Goal: Task Accomplishment & Management: Use online tool/utility

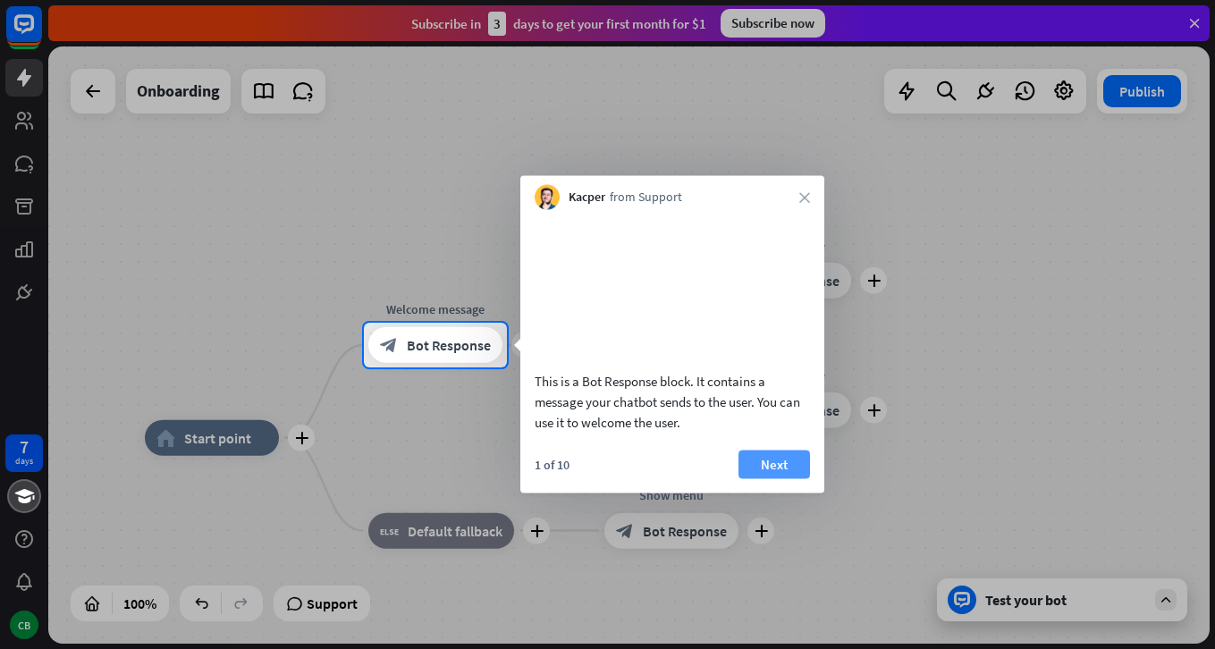
click at [782, 478] on button "Next" at bounding box center [774, 464] width 72 height 29
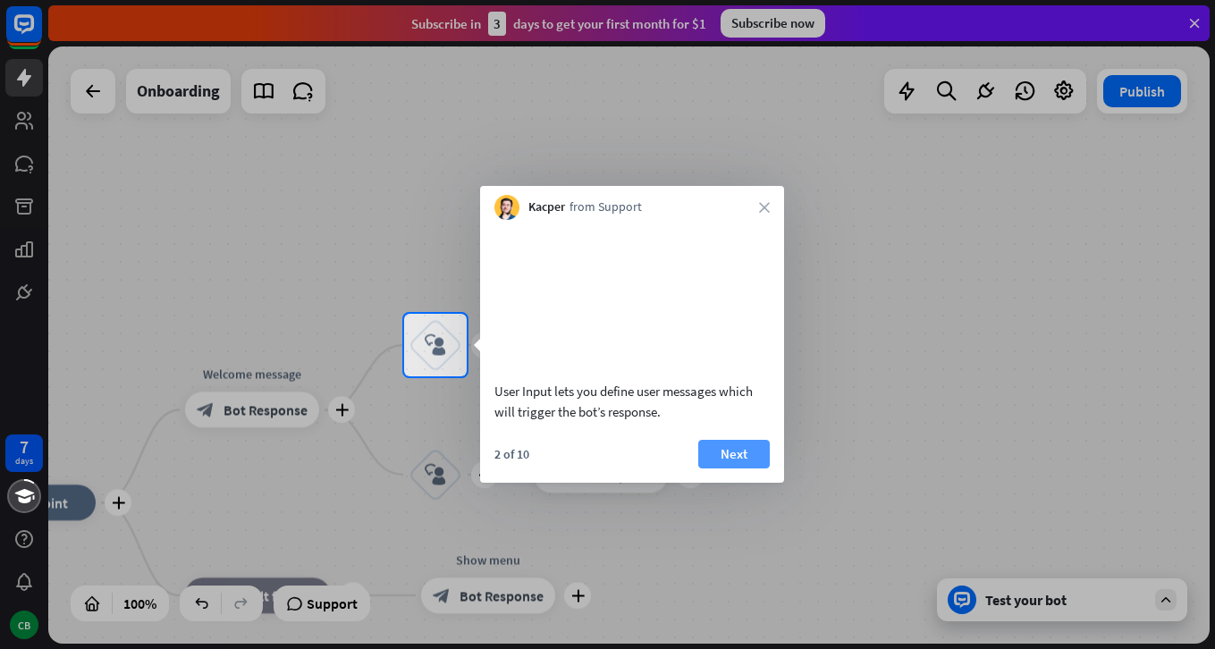
click at [752, 468] on button "Next" at bounding box center [734, 454] width 72 height 29
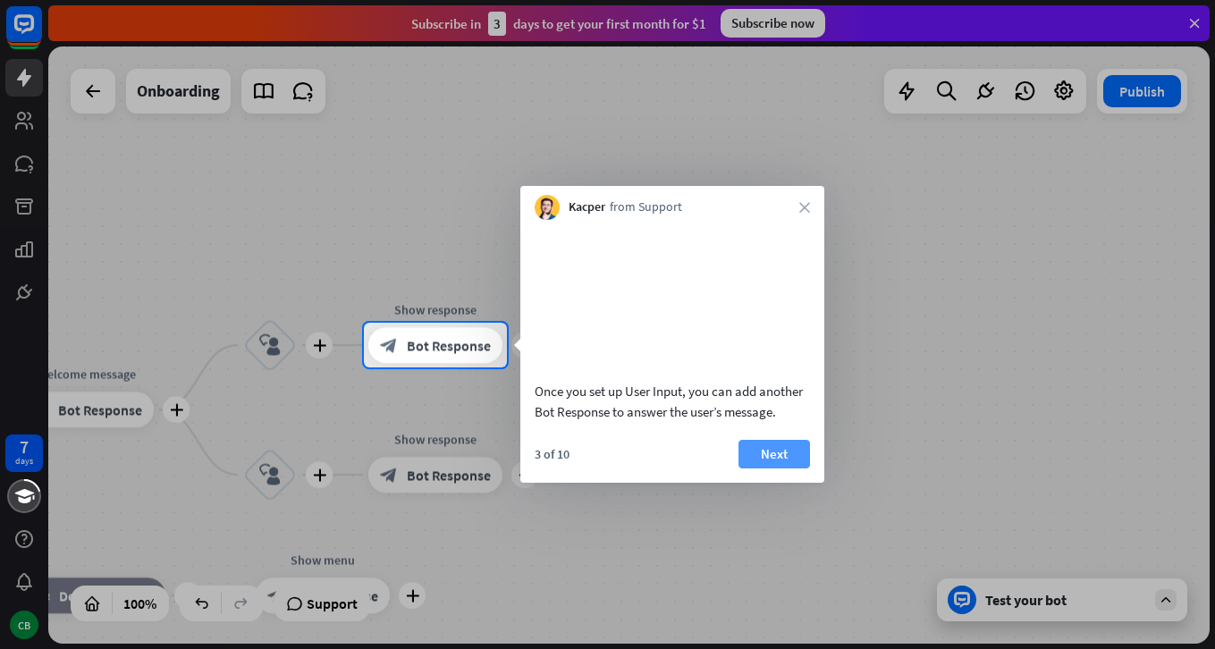
click at [769, 468] on button "Next" at bounding box center [774, 454] width 72 height 29
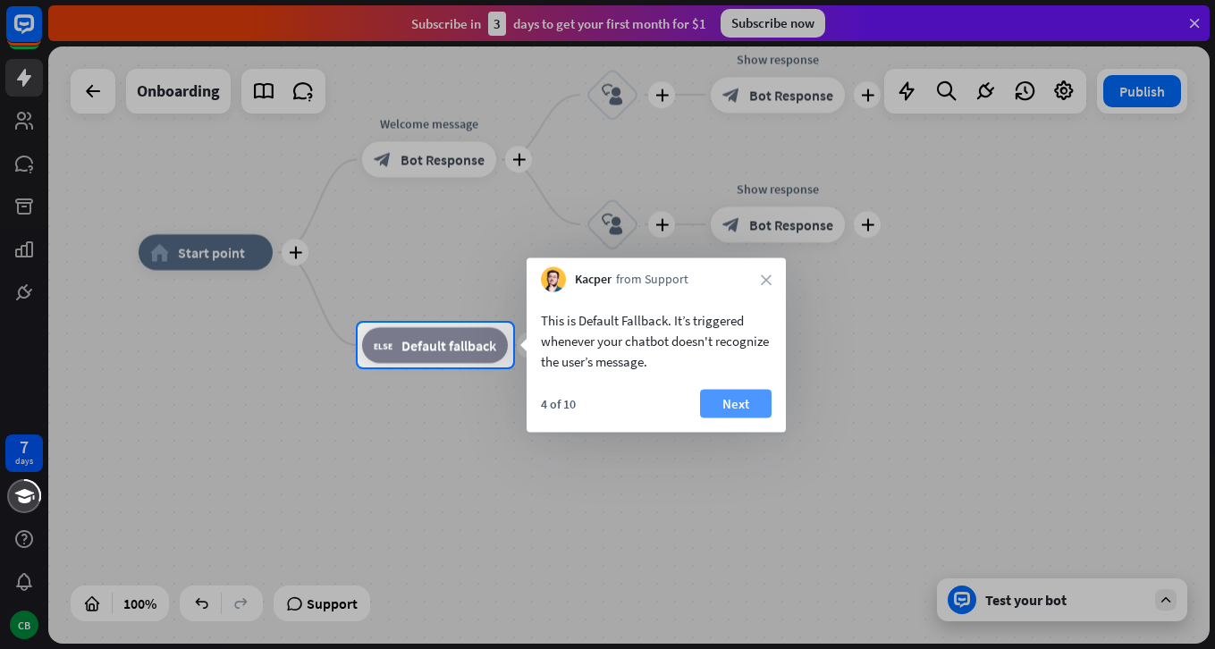
click at [761, 392] on button "Next" at bounding box center [736, 404] width 72 height 29
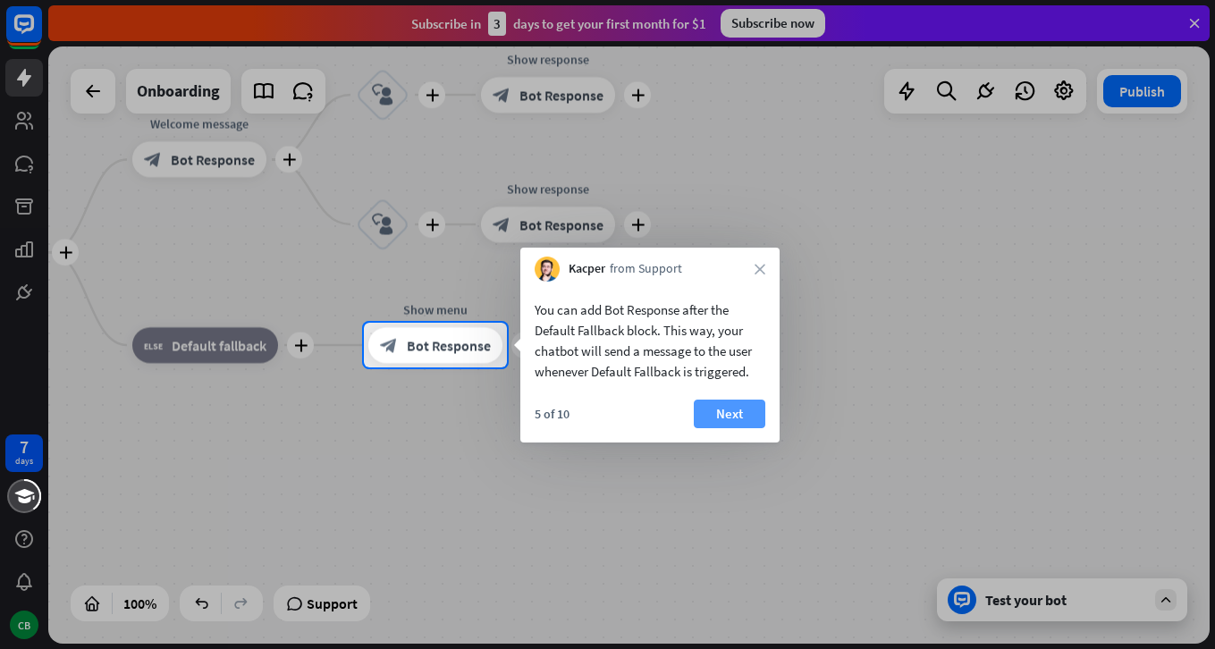
click at [738, 416] on button "Next" at bounding box center [730, 414] width 72 height 29
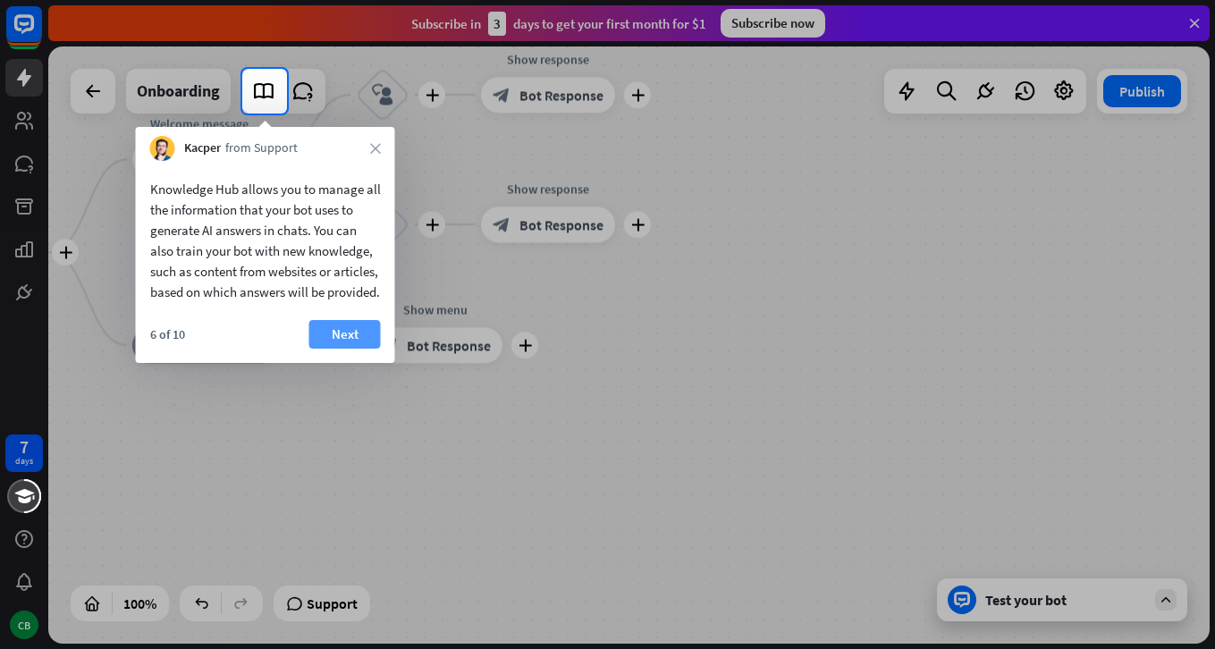
click at [341, 348] on button "Next" at bounding box center [345, 334] width 72 height 29
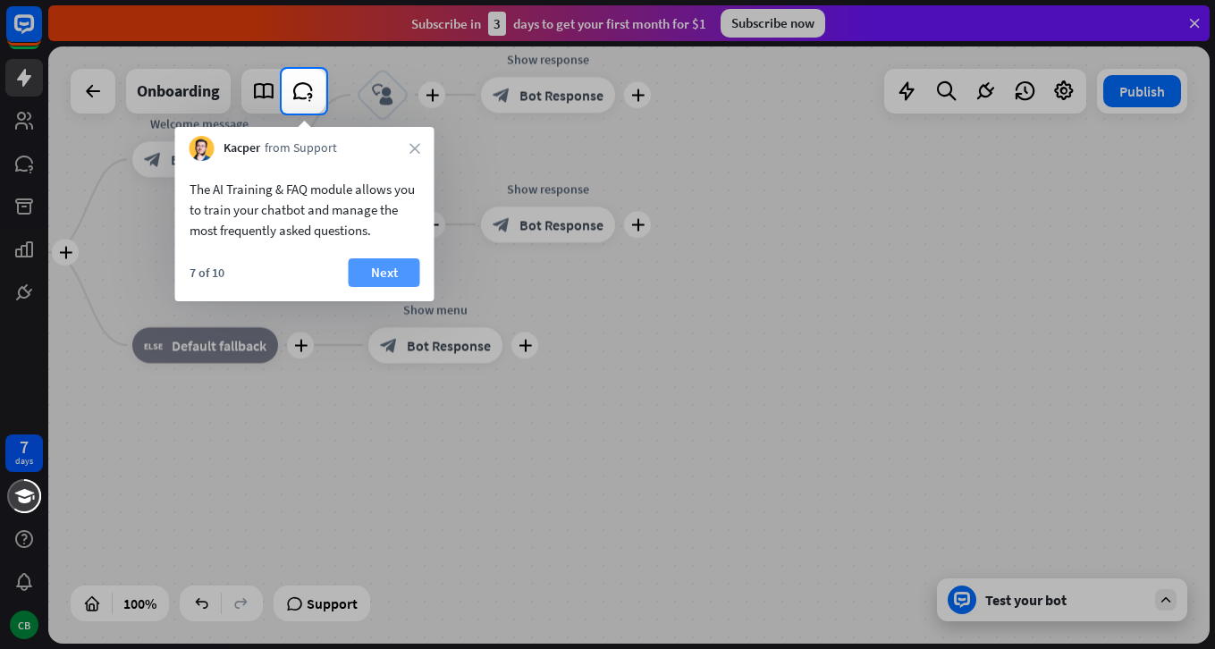
click at [365, 271] on button "Next" at bounding box center [385, 272] width 72 height 29
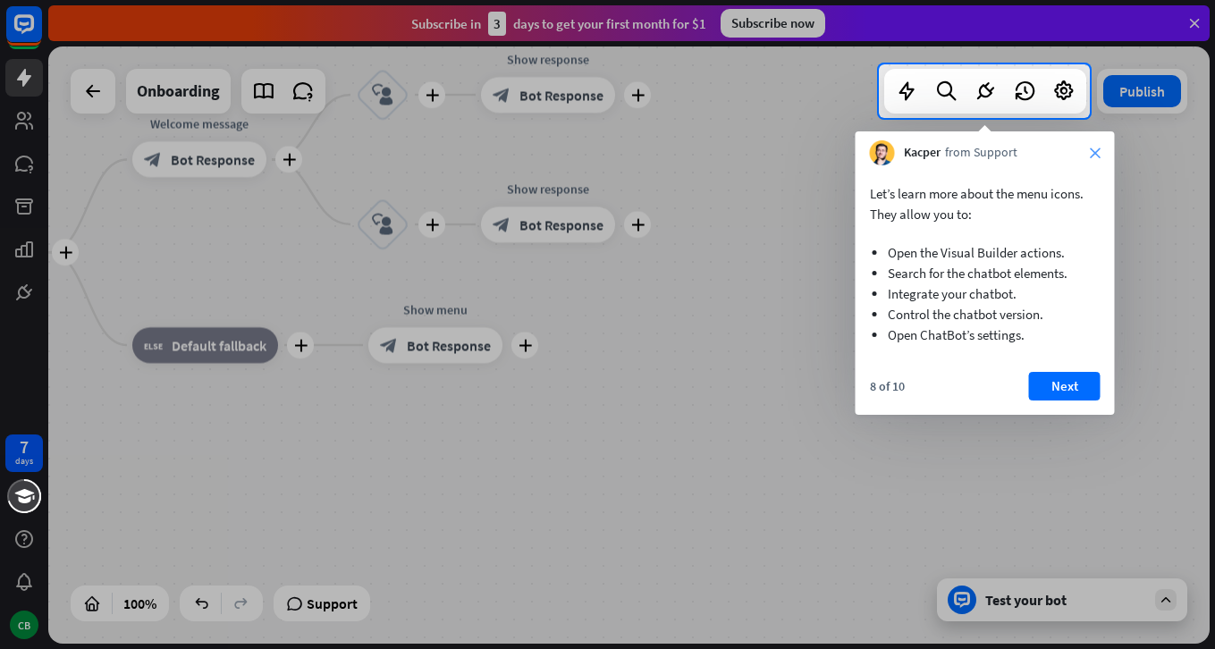
click at [1090, 147] on icon "close" at bounding box center [1095, 152] width 11 height 11
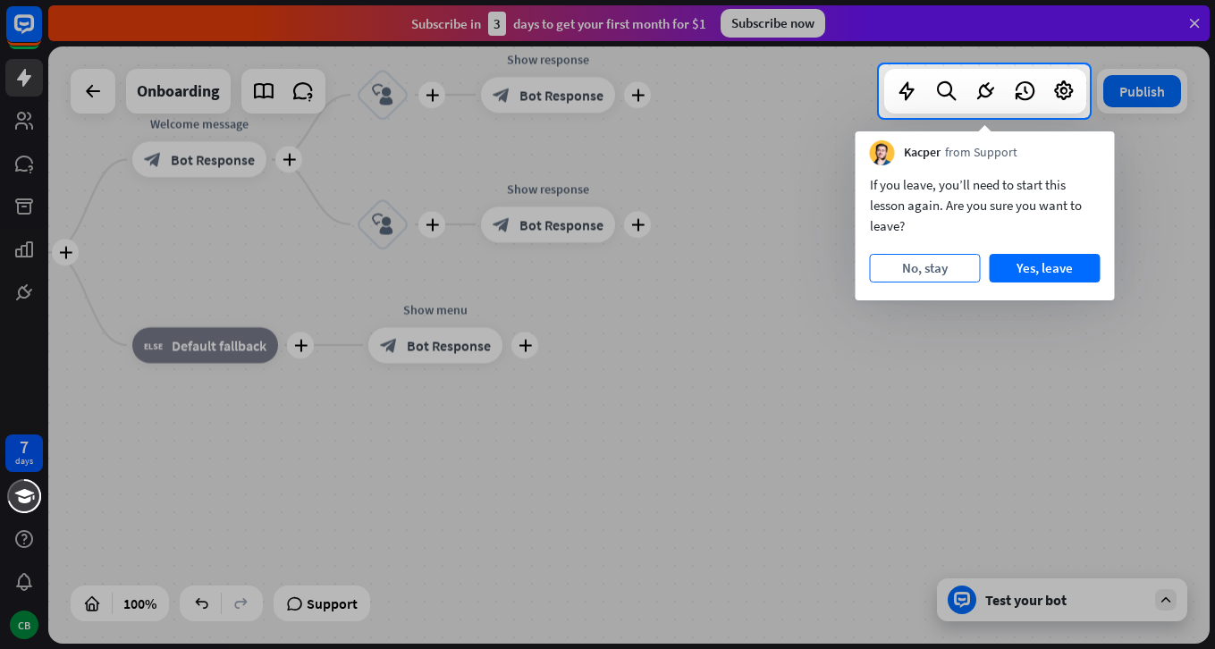
click at [927, 261] on button "No, stay" at bounding box center [925, 268] width 111 height 29
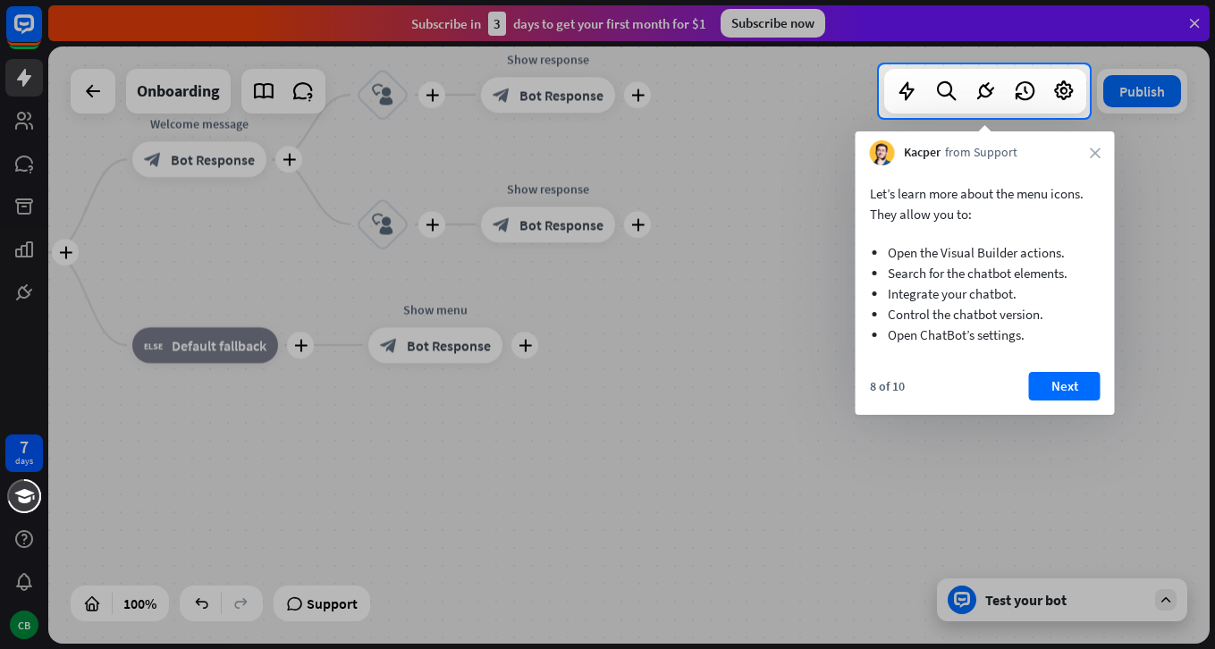
click at [1083, 158] on div "Kacper from Support close" at bounding box center [984, 148] width 259 height 34
click at [1103, 159] on div "Kacper from Support close" at bounding box center [984, 148] width 259 height 34
click at [1096, 146] on div "Kacper from Support close" at bounding box center [984, 148] width 259 height 34
click at [1096, 151] on icon "close" at bounding box center [1095, 152] width 11 height 11
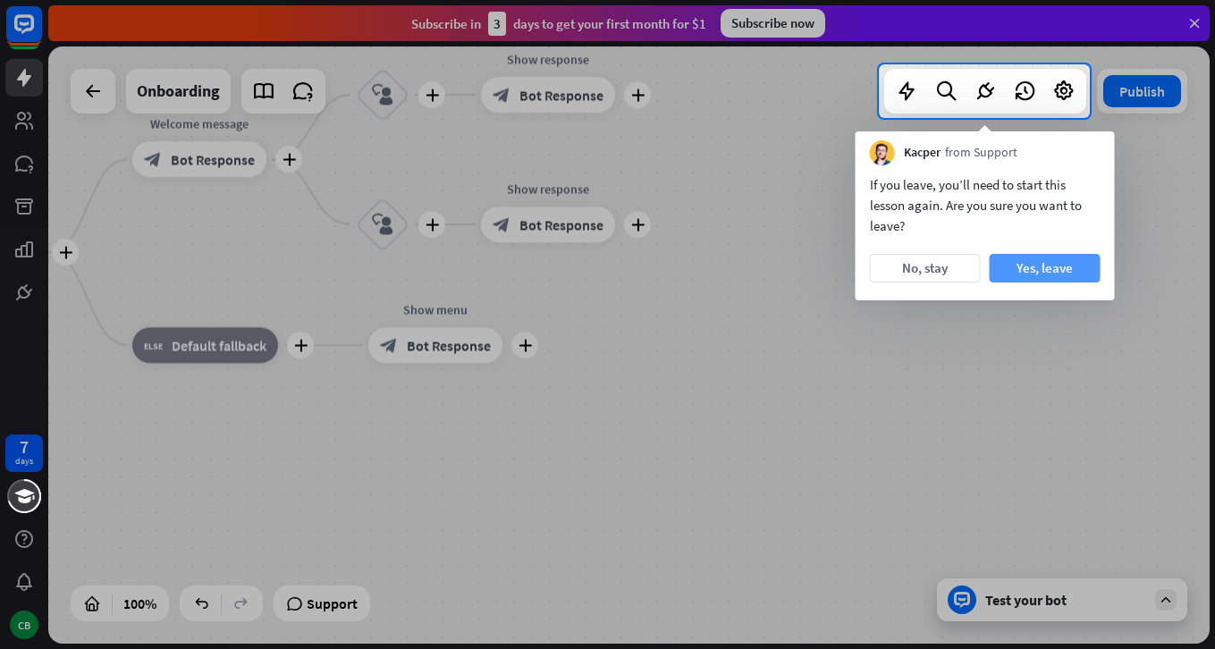
click at [1073, 265] on button "Yes, leave" at bounding box center [1045, 268] width 111 height 29
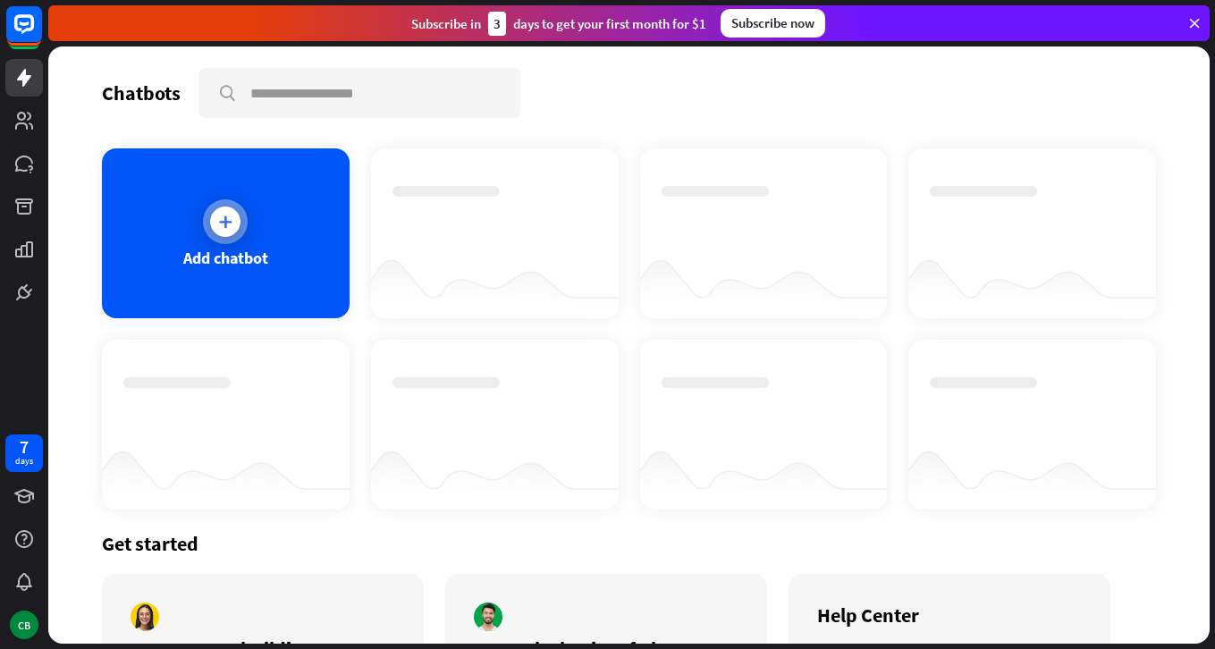
click at [225, 226] on icon at bounding box center [225, 222] width 18 height 18
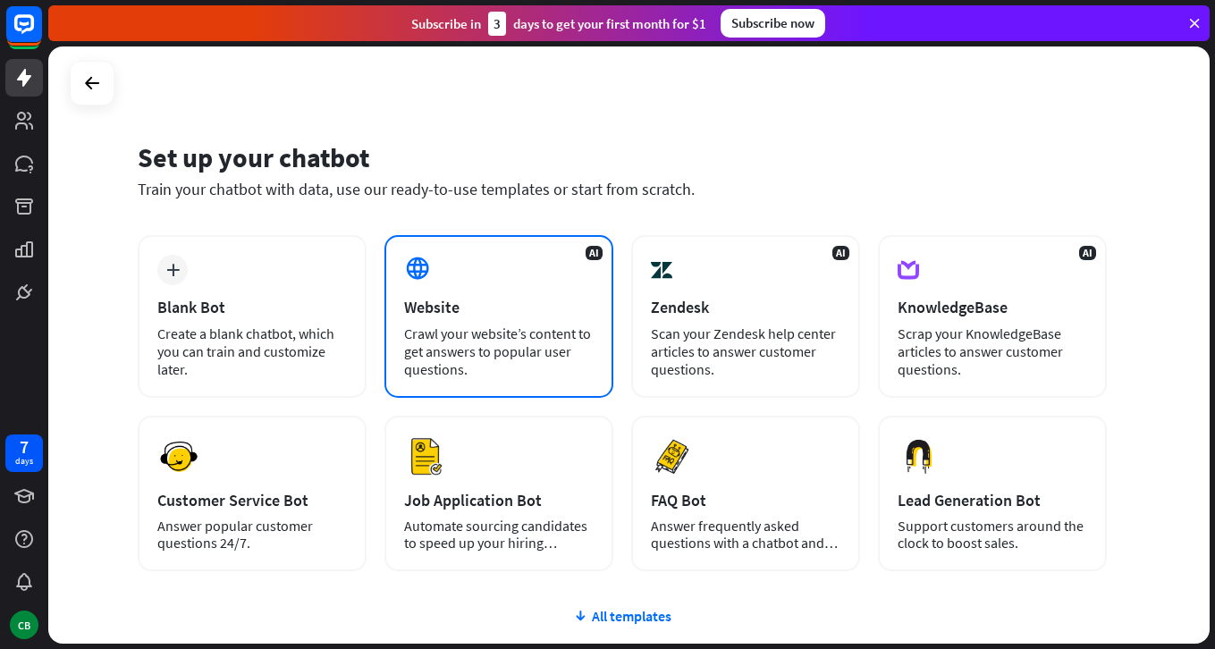
click at [538, 372] on div "Crawl your website’s content to get answers to popular user questions." at bounding box center [499, 351] width 190 height 54
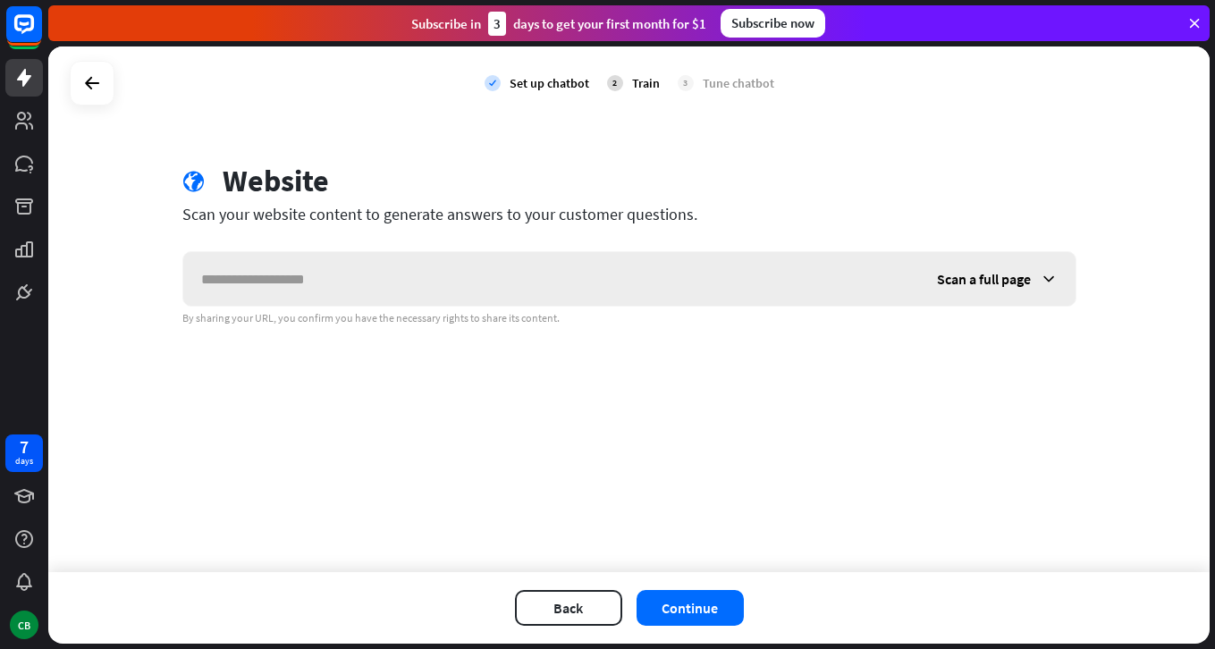
click at [507, 281] on input "text" at bounding box center [551, 279] width 736 height 54
click at [982, 282] on span "Scan a full page" at bounding box center [984, 279] width 94 height 18
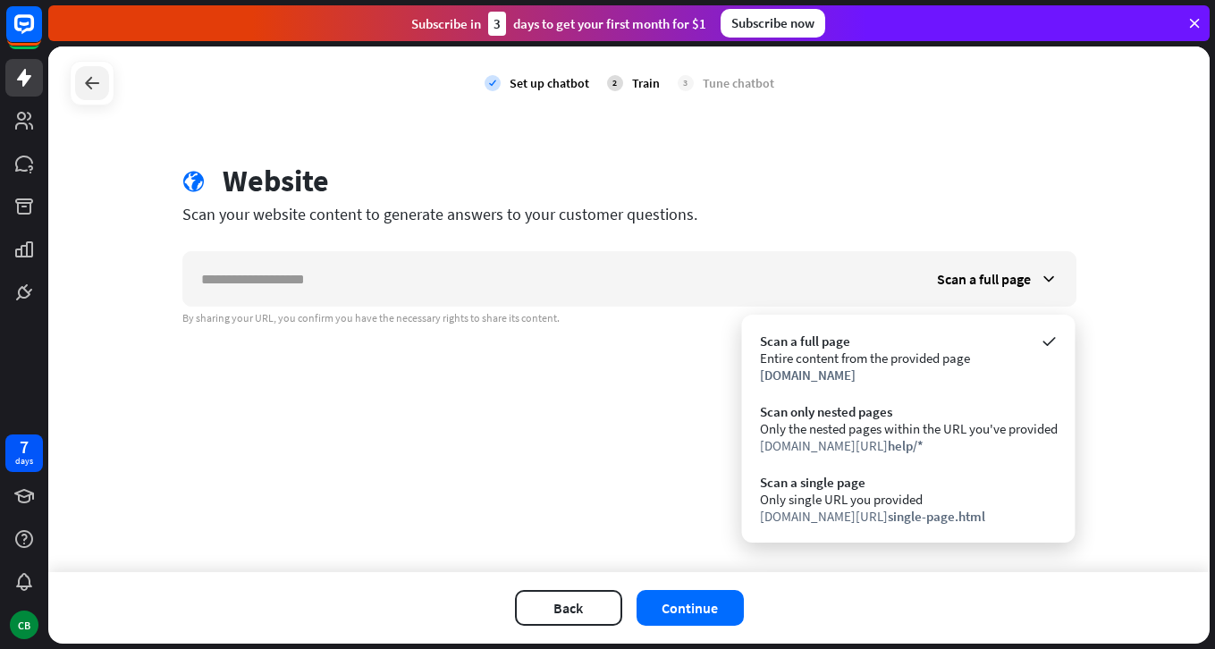
click at [94, 87] on icon at bounding box center [91, 82] width 21 height 21
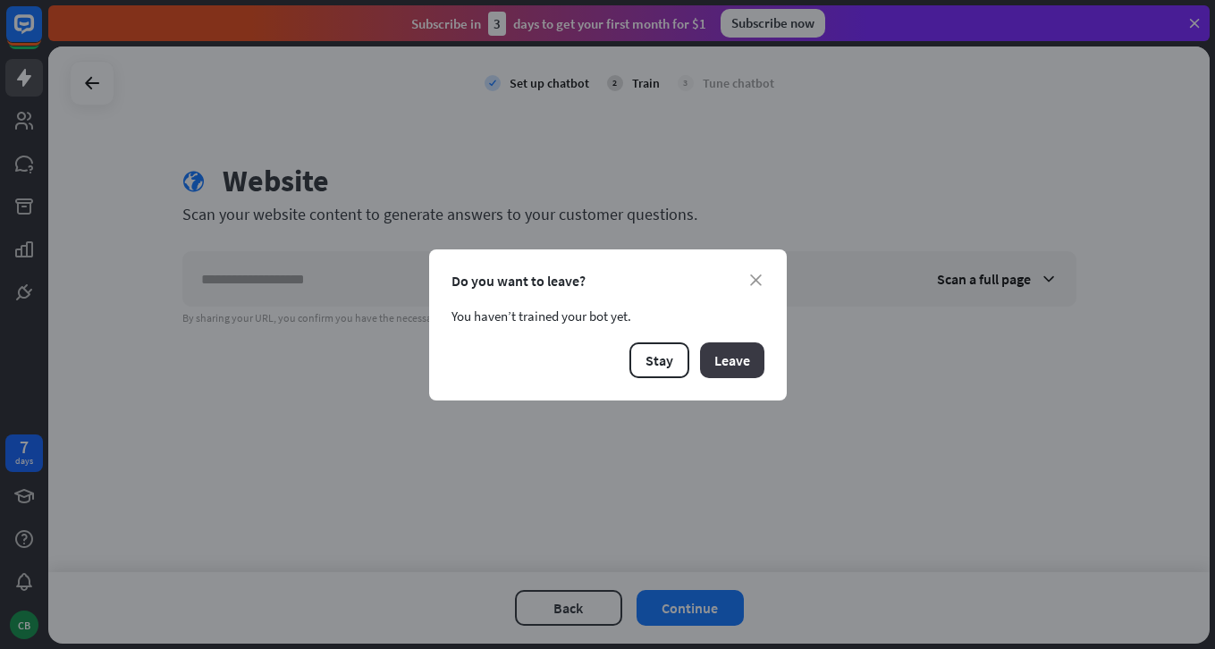
click at [727, 355] on button "Leave" at bounding box center [732, 360] width 64 height 36
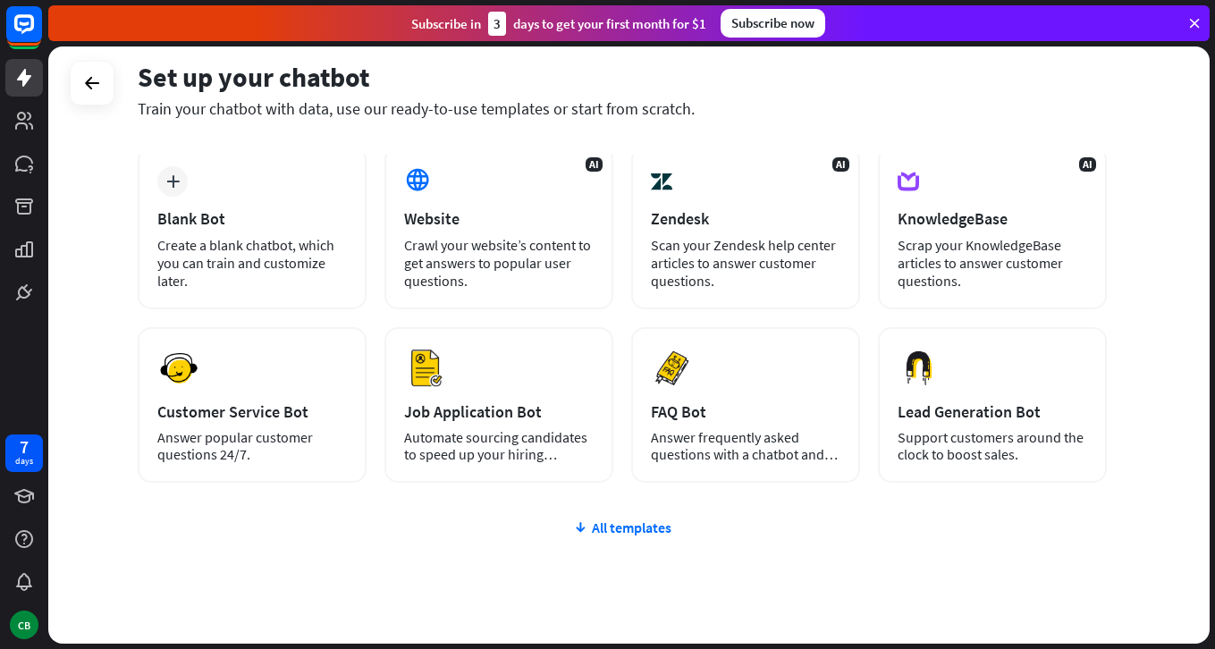
scroll to position [142, 0]
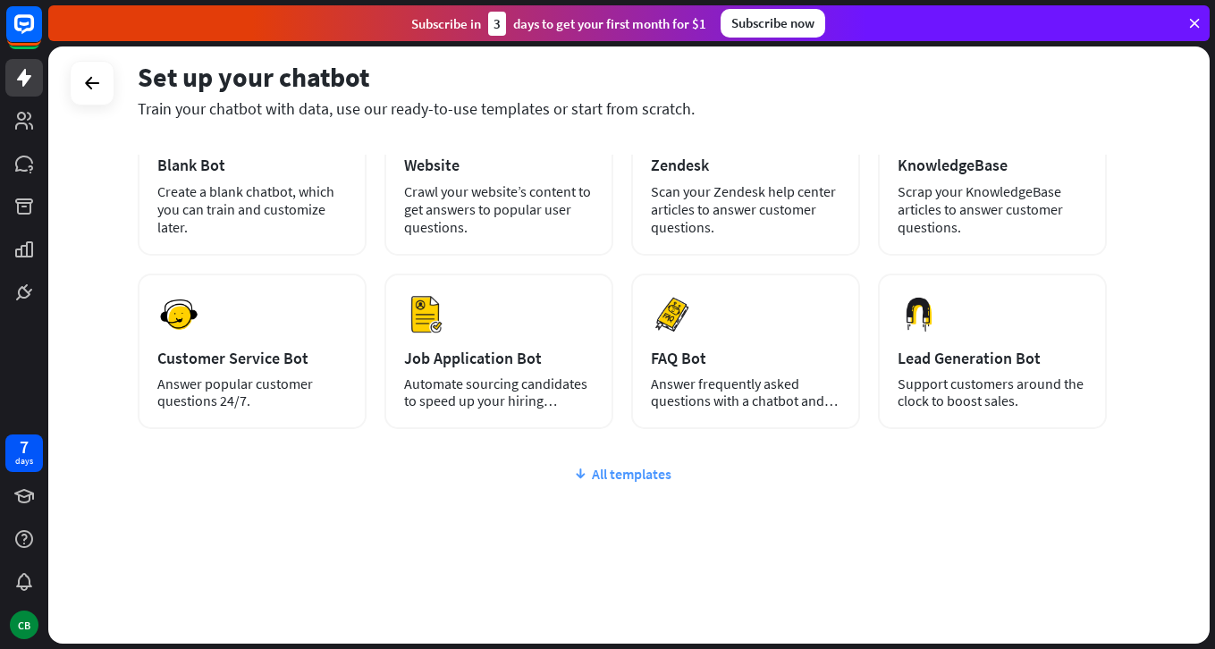
click at [598, 478] on div "All templates" at bounding box center [622, 474] width 969 height 18
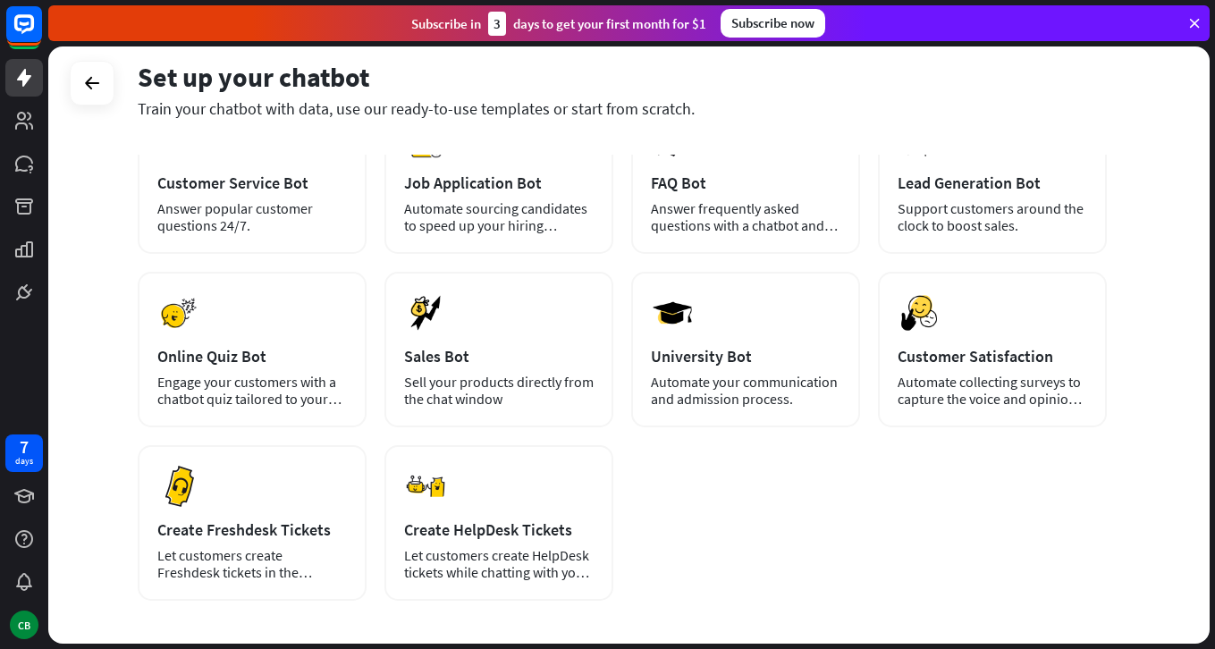
scroll to position [322, 0]
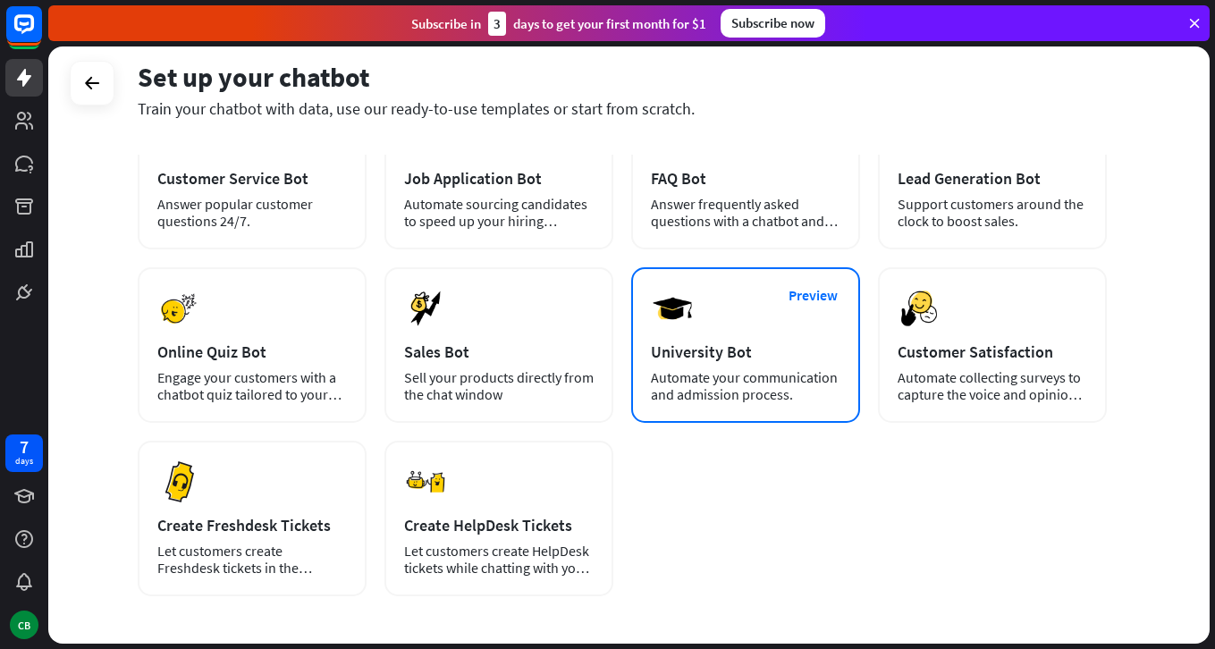
click at [773, 364] on div "Preview University Bot Automate your communication and admission process." at bounding box center [745, 345] width 229 height 156
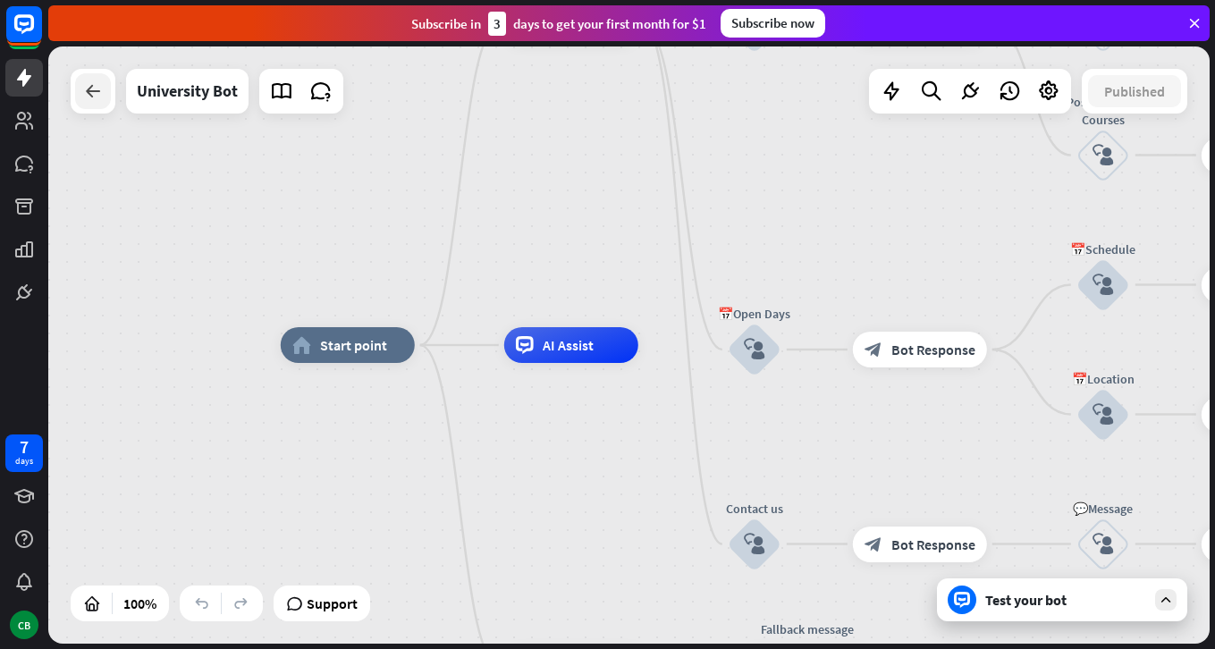
click at [105, 93] on div at bounding box center [93, 91] width 36 height 36
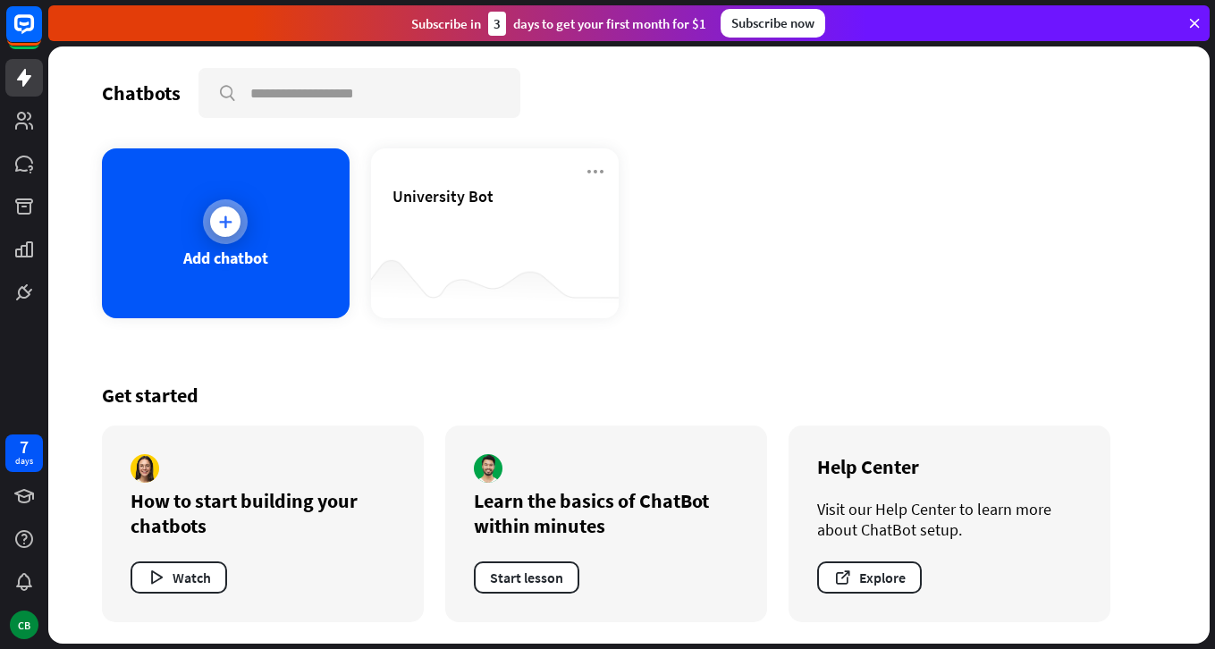
click at [248, 232] on div "Add chatbot" at bounding box center [226, 233] width 248 height 170
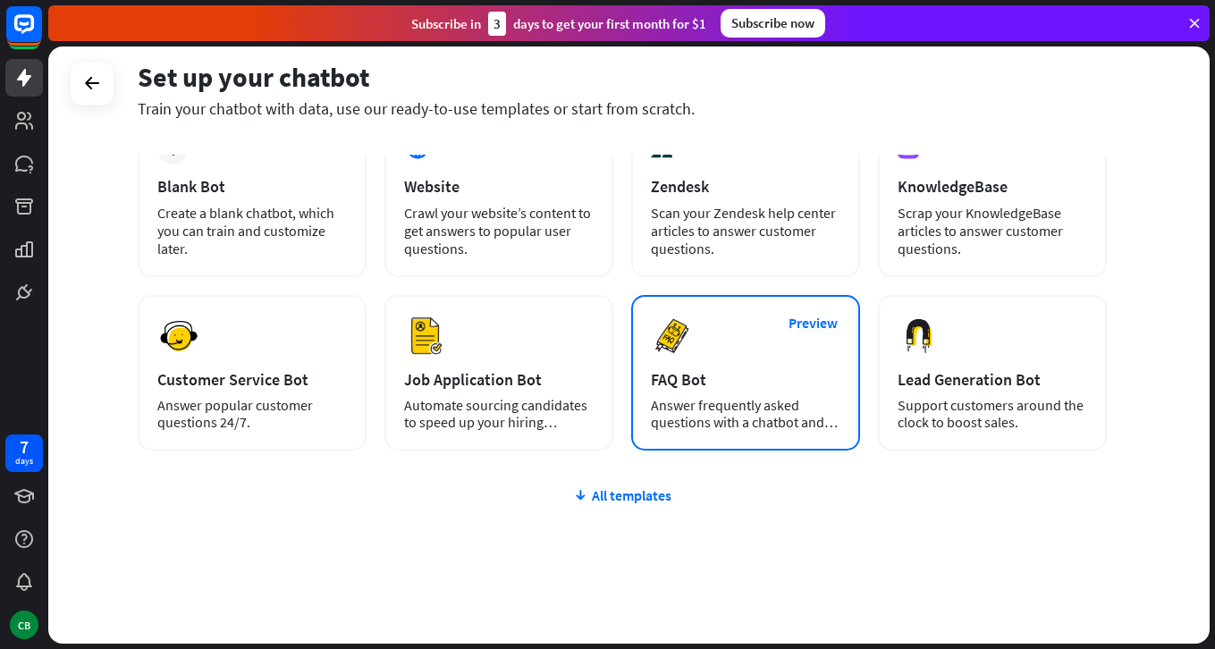
scroll to position [142, 0]
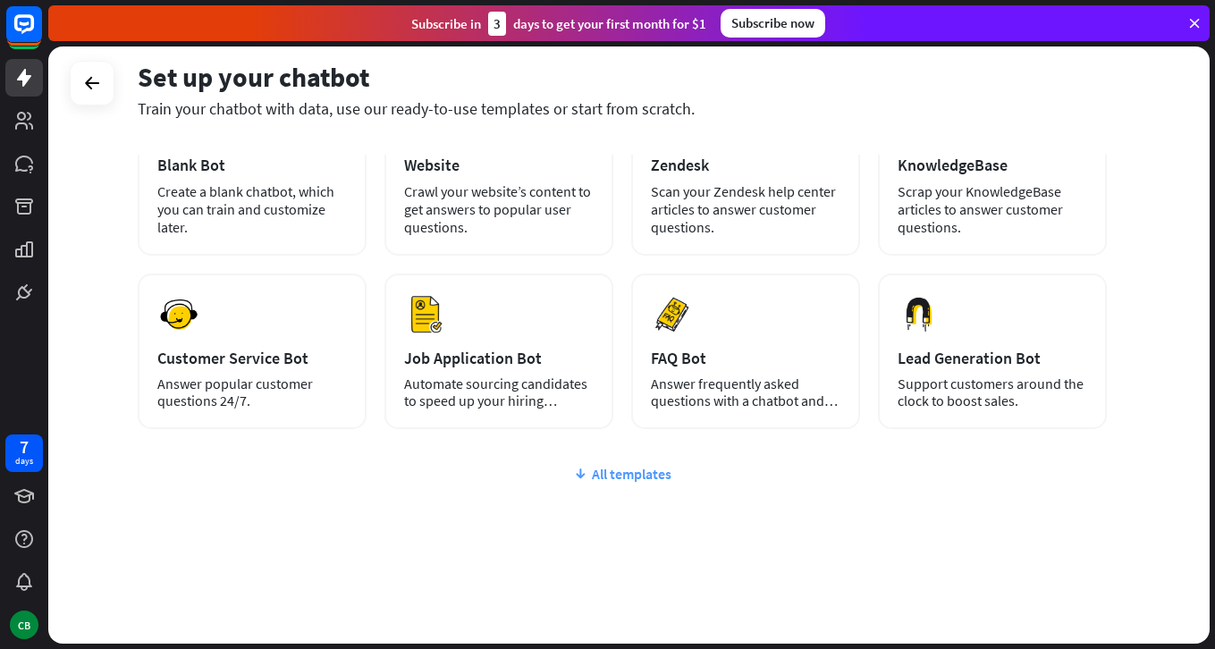
click at [647, 474] on div "All templates" at bounding box center [622, 474] width 969 height 18
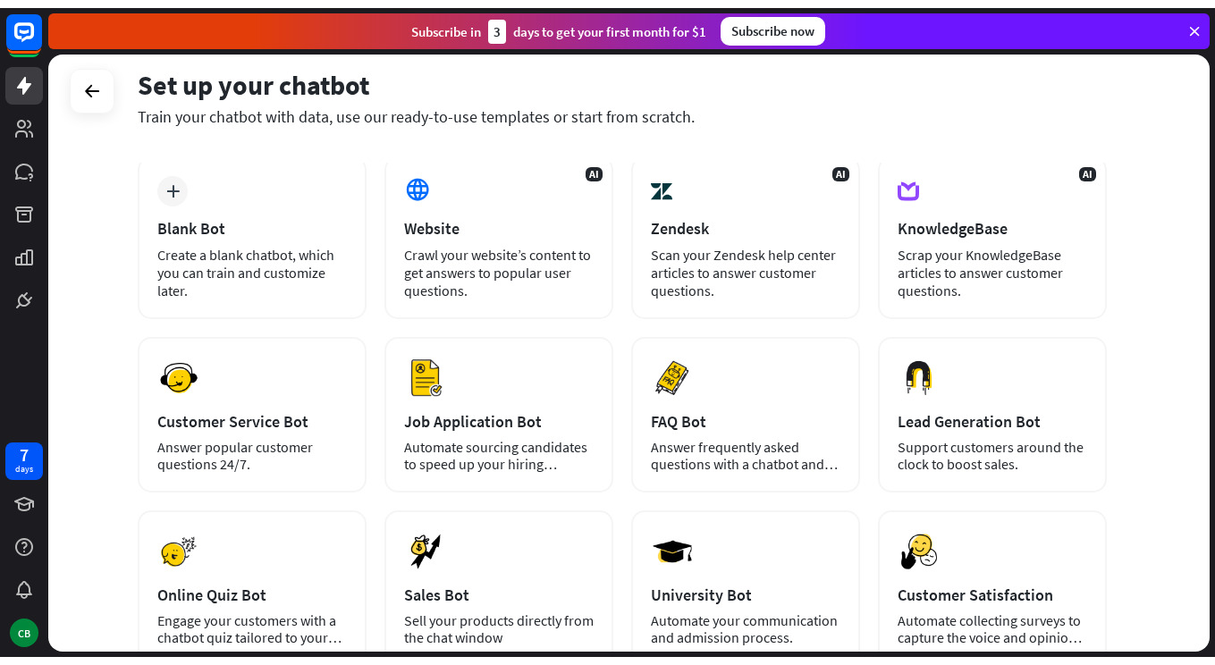
scroll to position [55, 0]
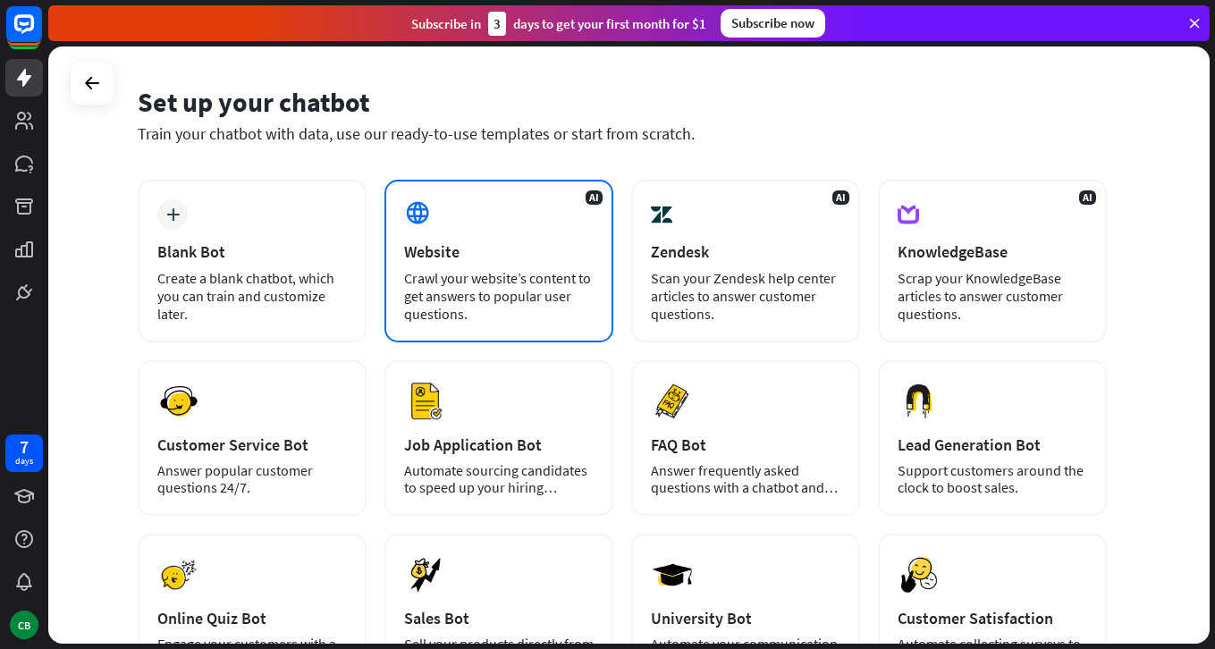
click at [461, 269] on div "Crawl your website’s content to get answers to popular user questions." at bounding box center [499, 296] width 190 height 54
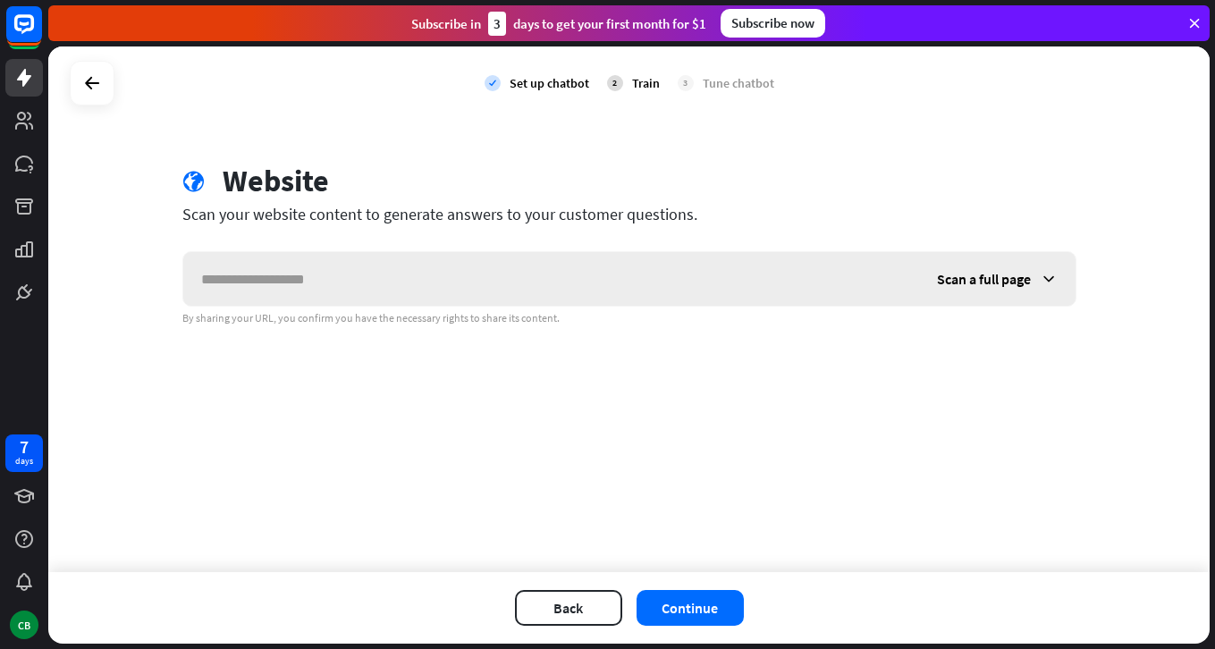
click at [380, 279] on input "text" at bounding box center [551, 279] width 736 height 54
paste input "**********"
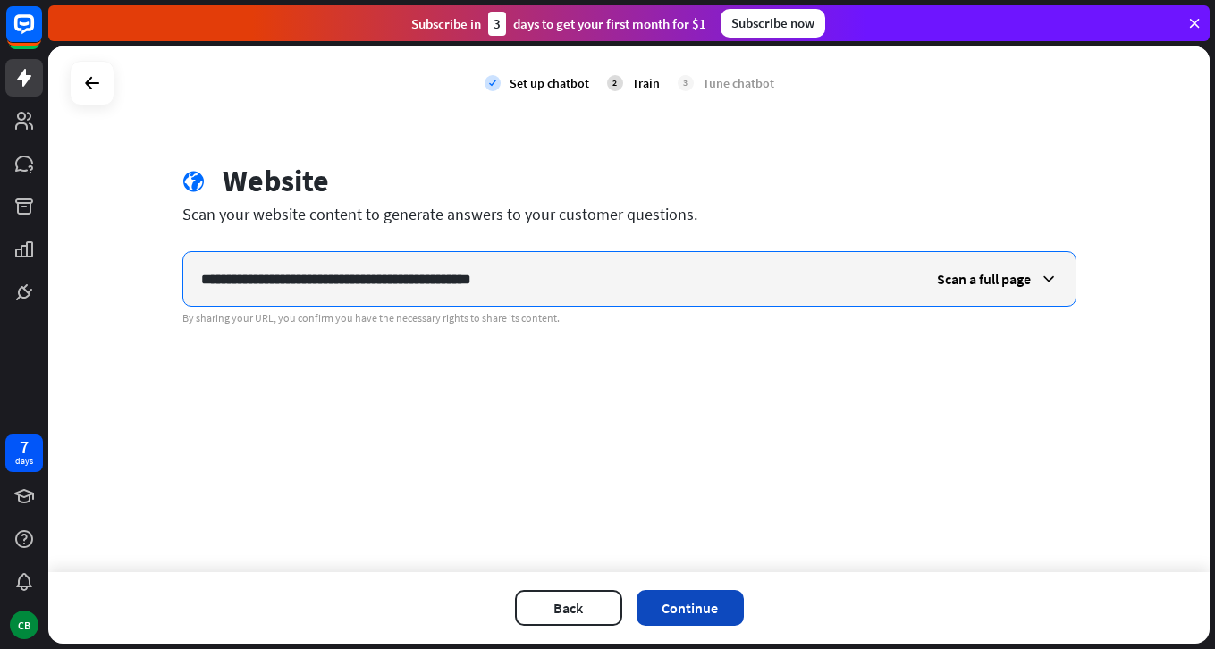
type input "**********"
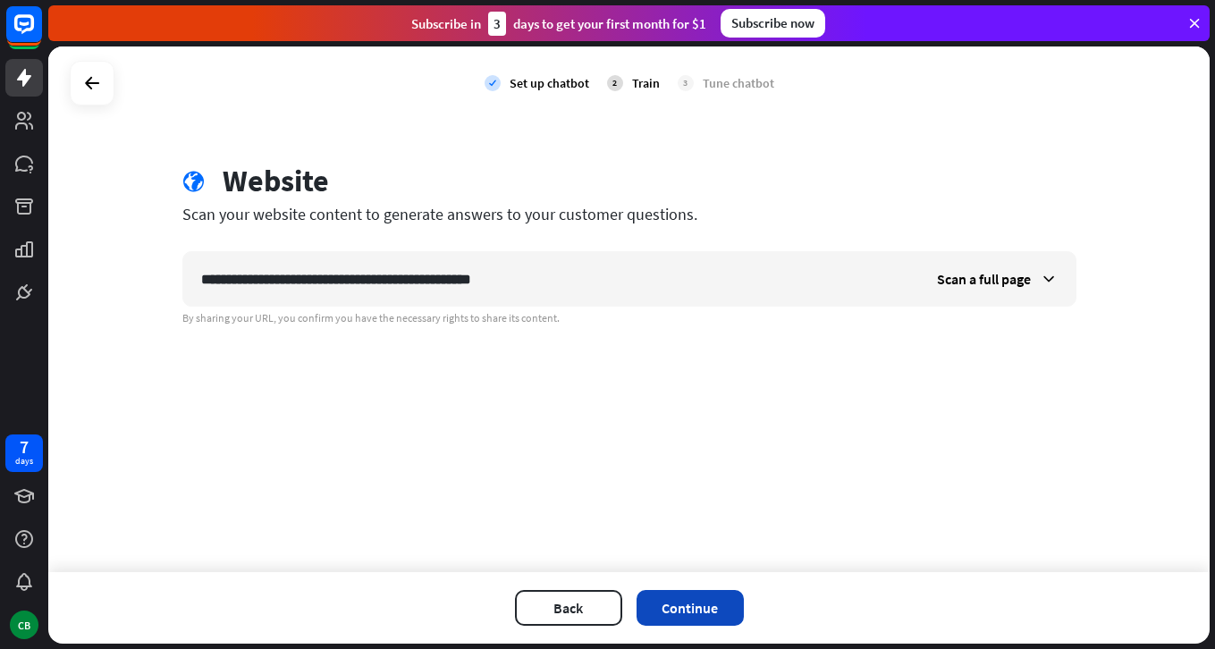
click at [701, 604] on button "Continue" at bounding box center [689, 608] width 107 height 36
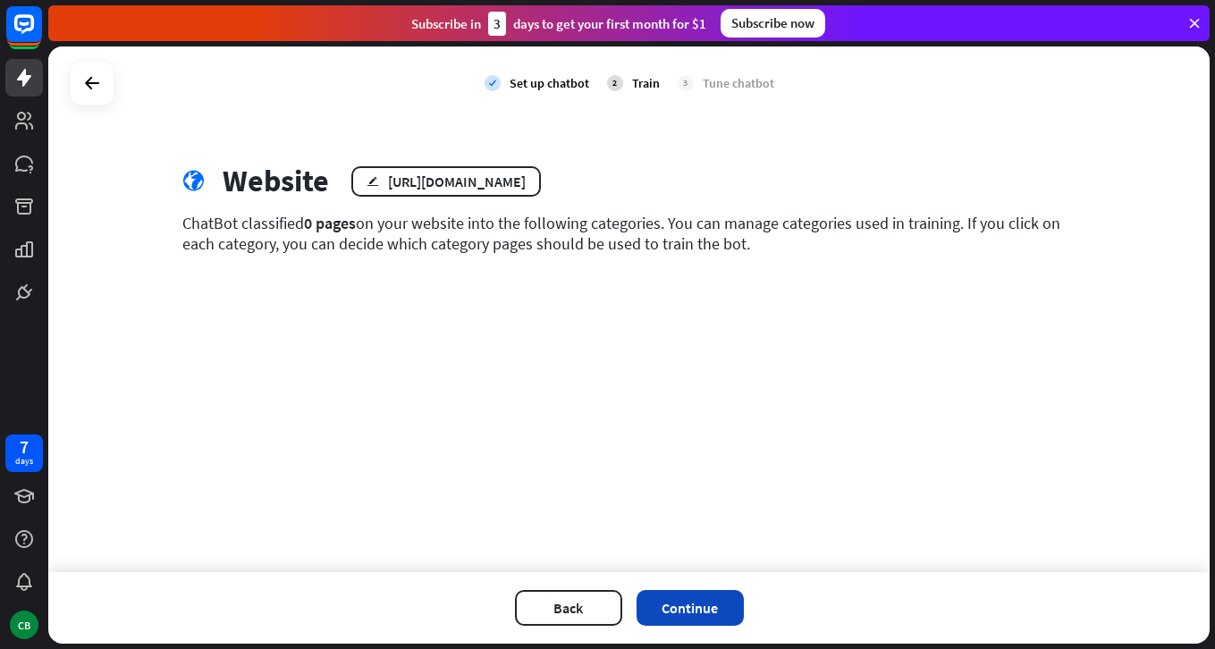
click at [692, 610] on button "Continue" at bounding box center [689, 608] width 107 height 36
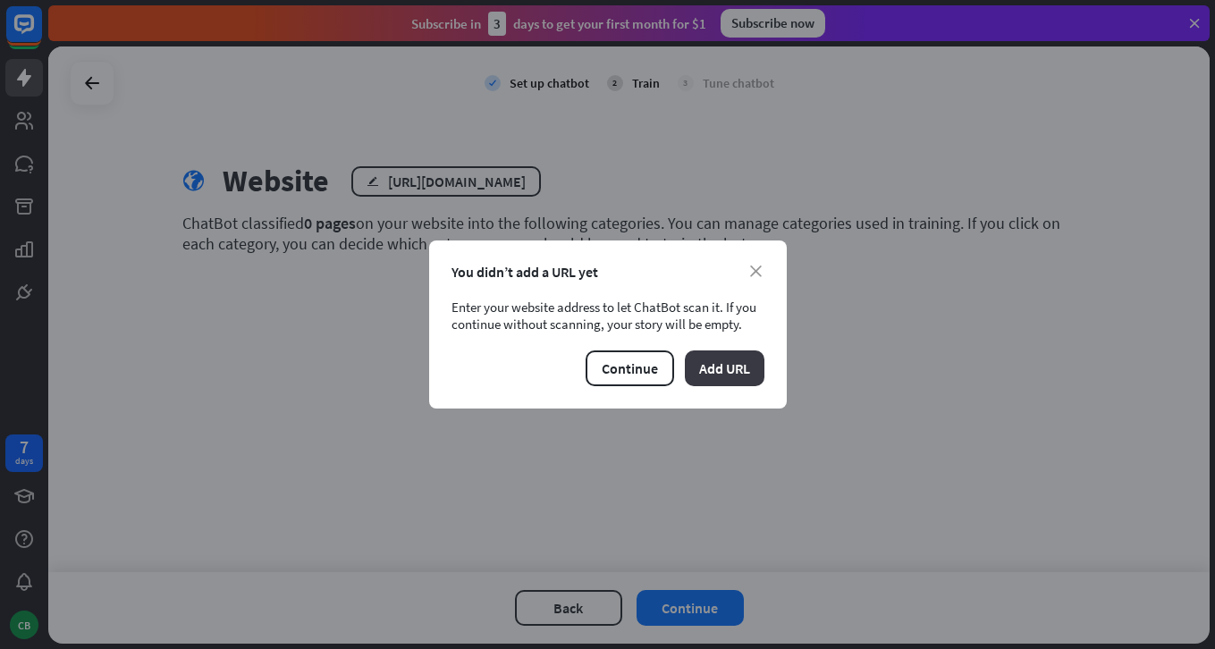
click at [708, 375] on button "Add URL" at bounding box center [725, 368] width 80 height 36
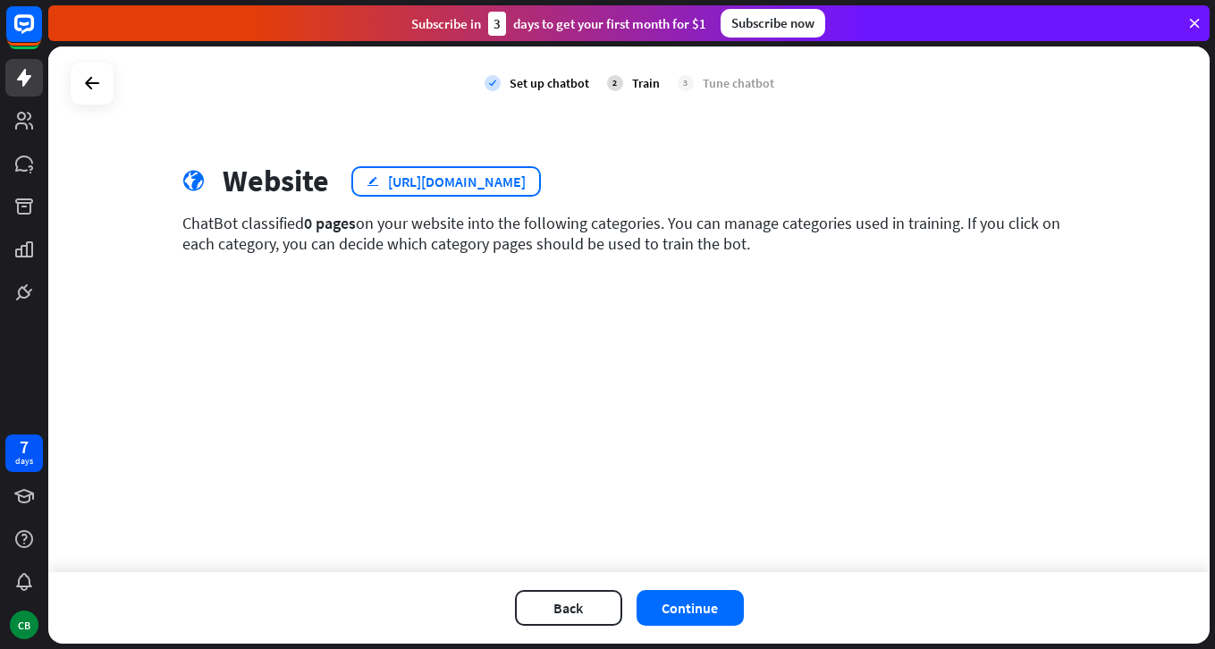
click at [517, 185] on div "[URL][DOMAIN_NAME]" at bounding box center [457, 182] width 138 height 18
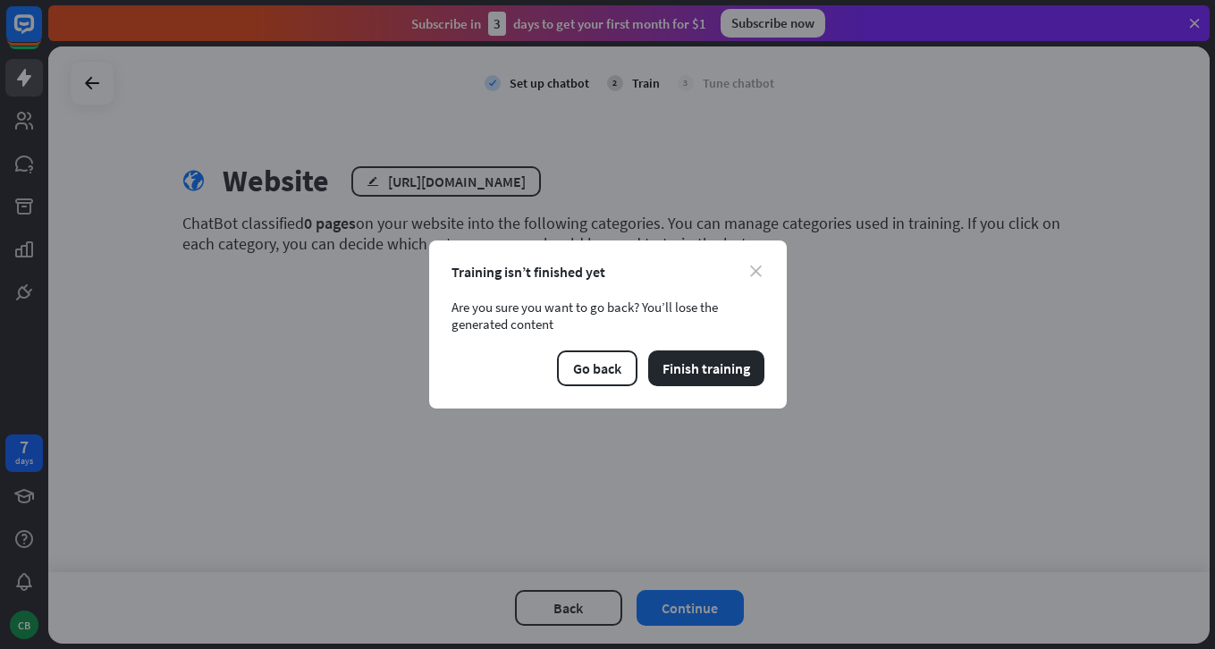
click at [754, 266] on icon "close" at bounding box center [756, 271] width 12 height 12
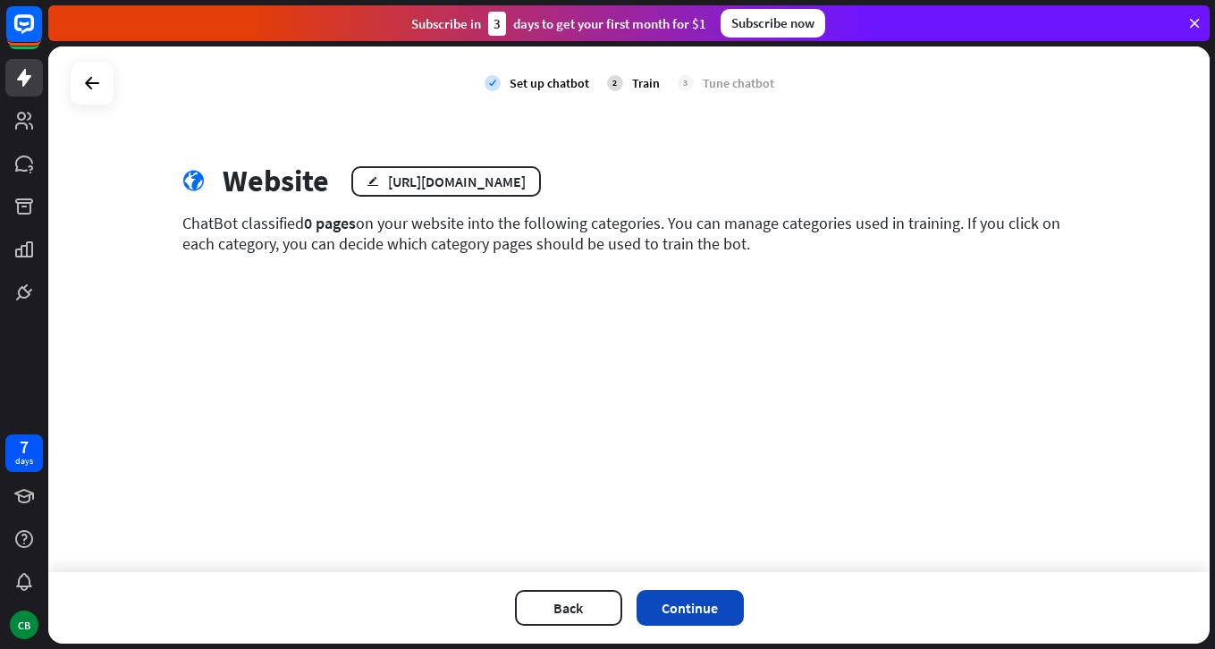
click at [712, 604] on button "Continue" at bounding box center [689, 608] width 107 height 36
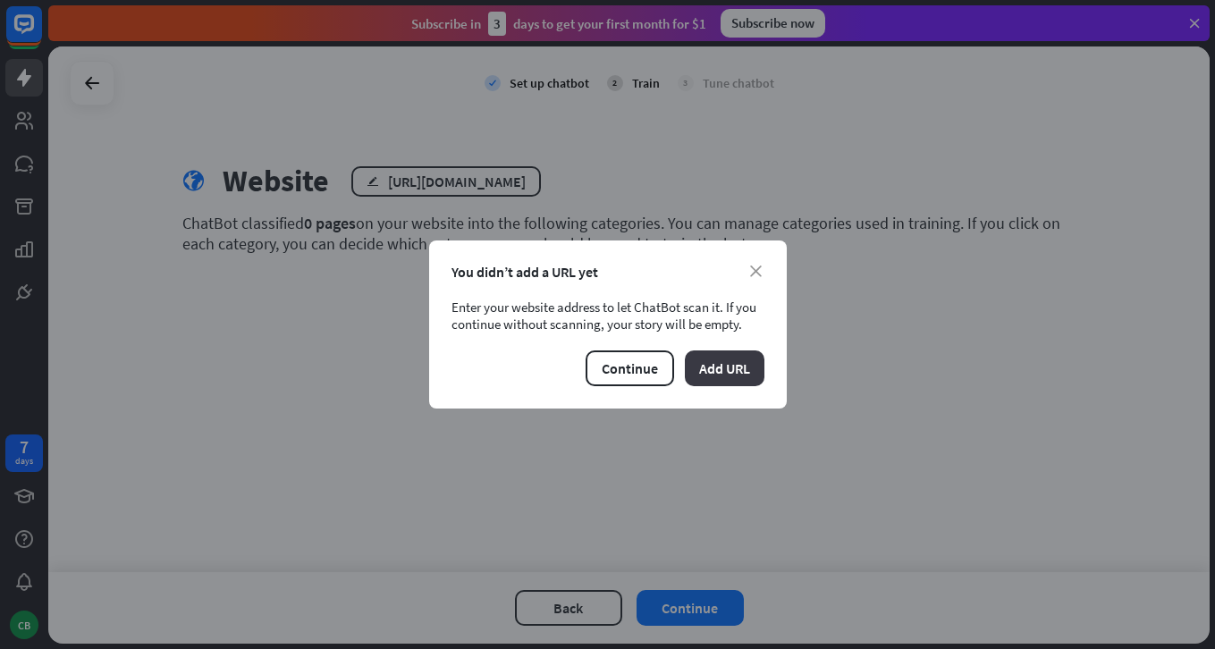
click at [722, 366] on button "Add URL" at bounding box center [725, 368] width 80 height 36
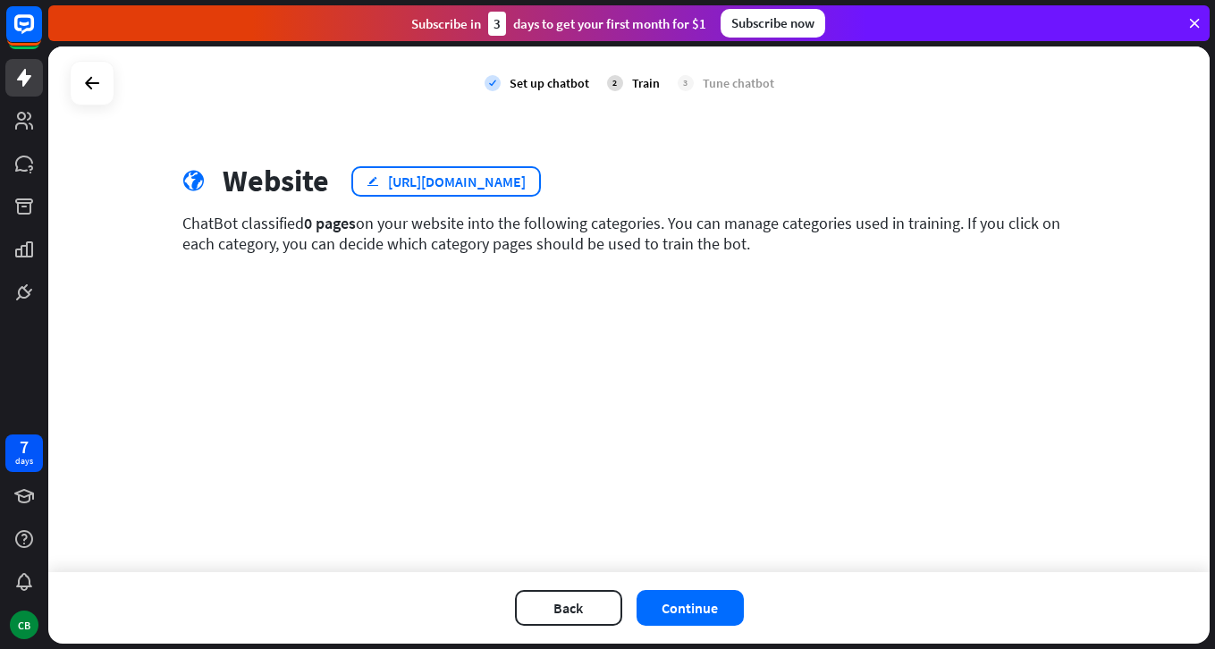
click at [526, 176] on div "[URL][DOMAIN_NAME]" at bounding box center [457, 182] width 138 height 18
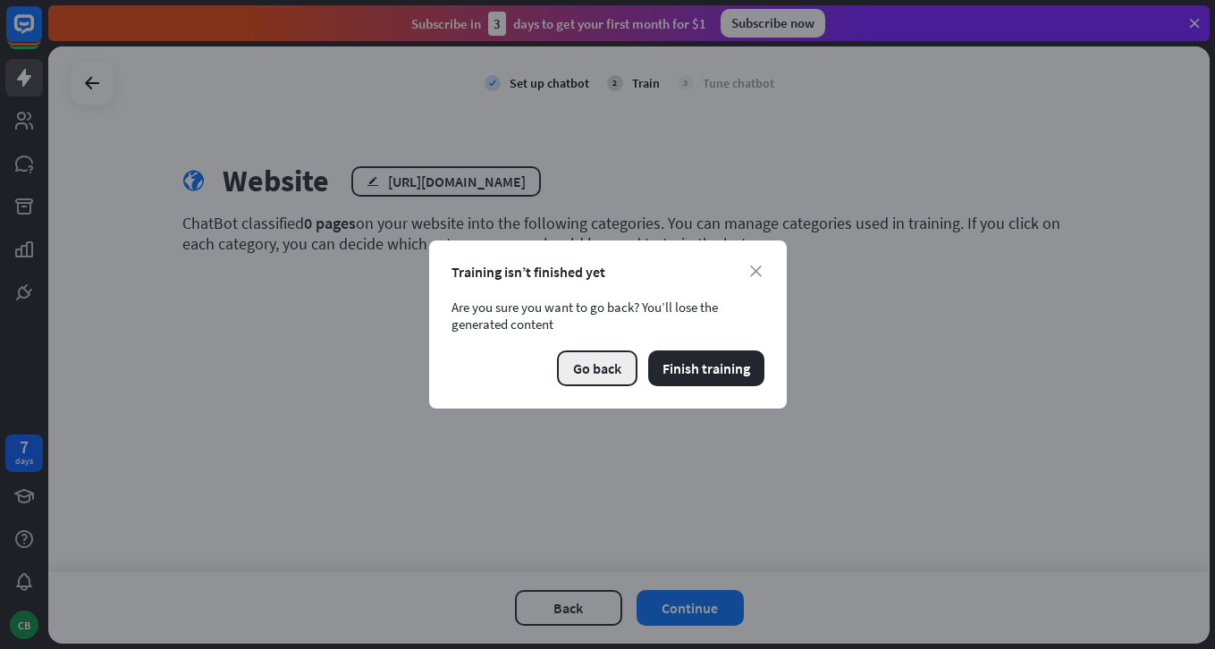
click at [592, 367] on button "Go back" at bounding box center [597, 368] width 80 height 36
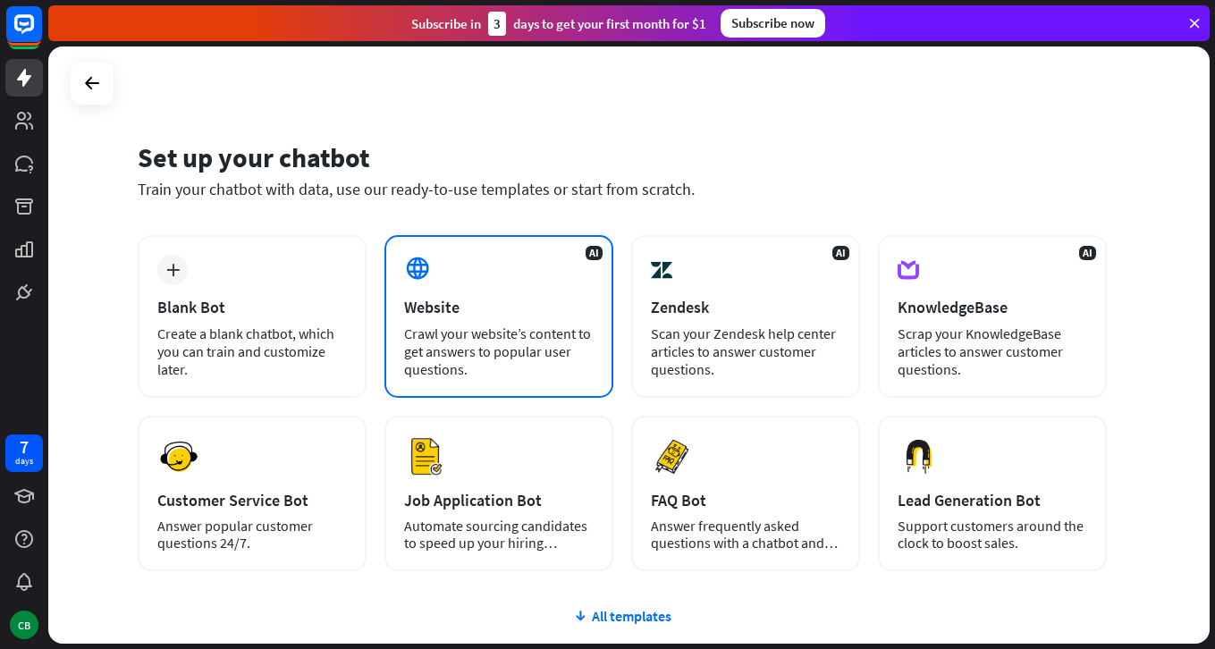
click at [493, 333] on div "Crawl your website’s content to get answers to popular user questions." at bounding box center [499, 351] width 190 height 54
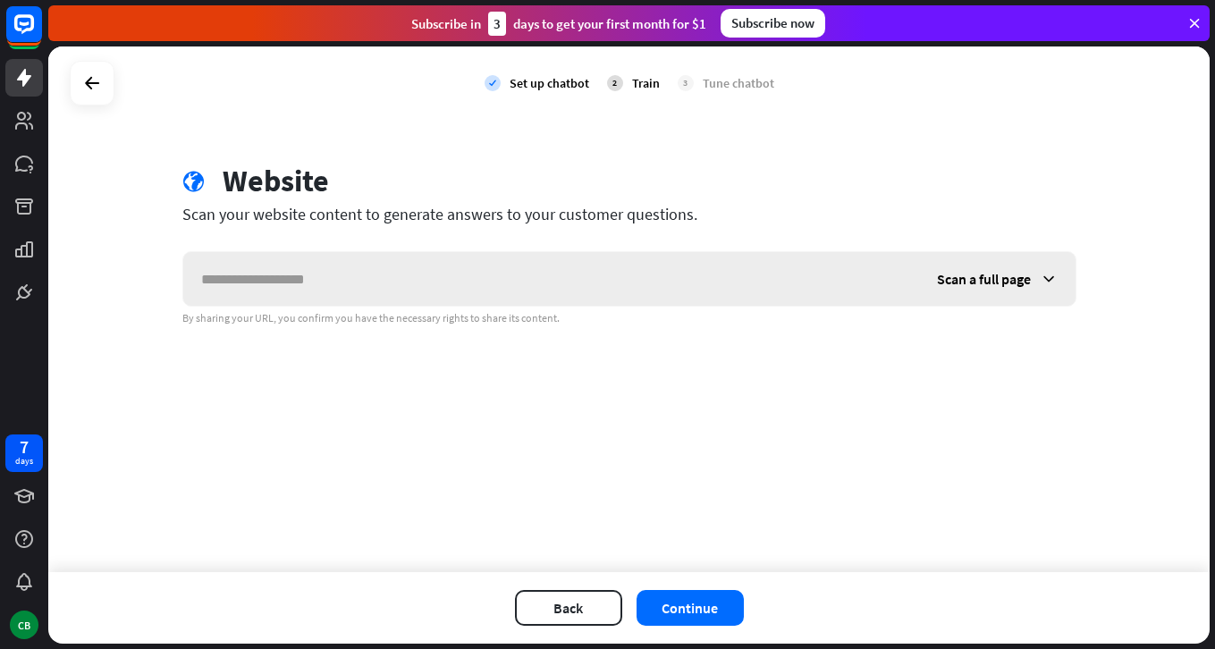
click at [1035, 282] on div "Scan a full page" at bounding box center [997, 279] width 156 height 54
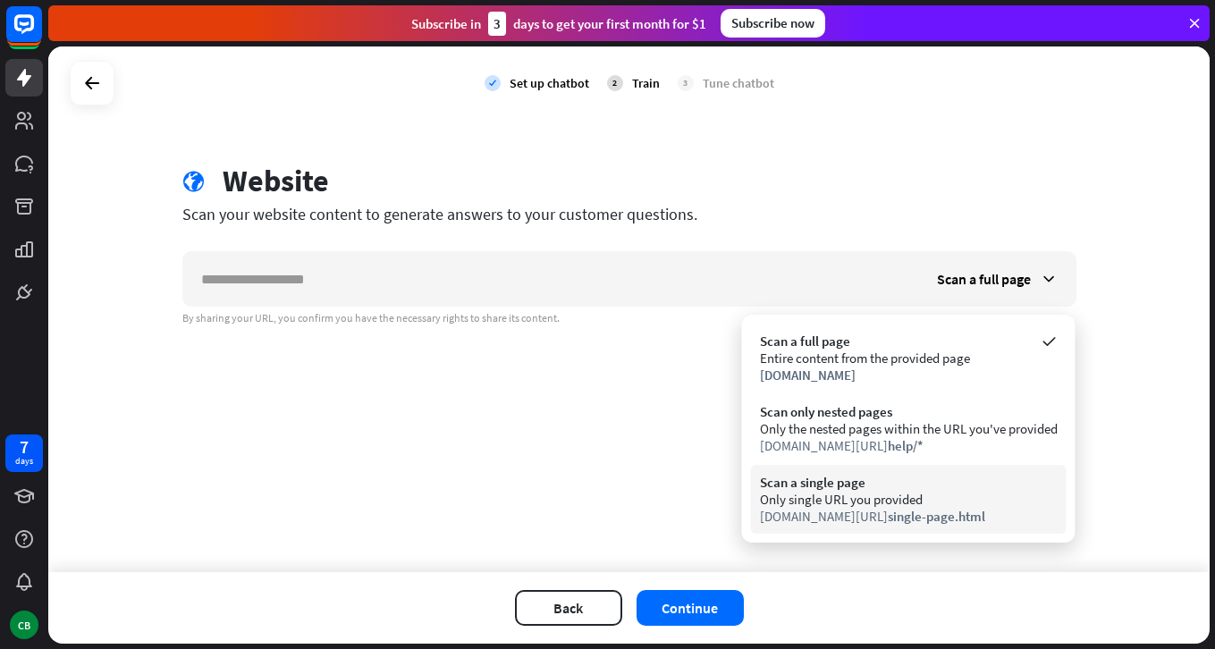
click at [922, 512] on span "single-page.html" at bounding box center [936, 516] width 97 height 17
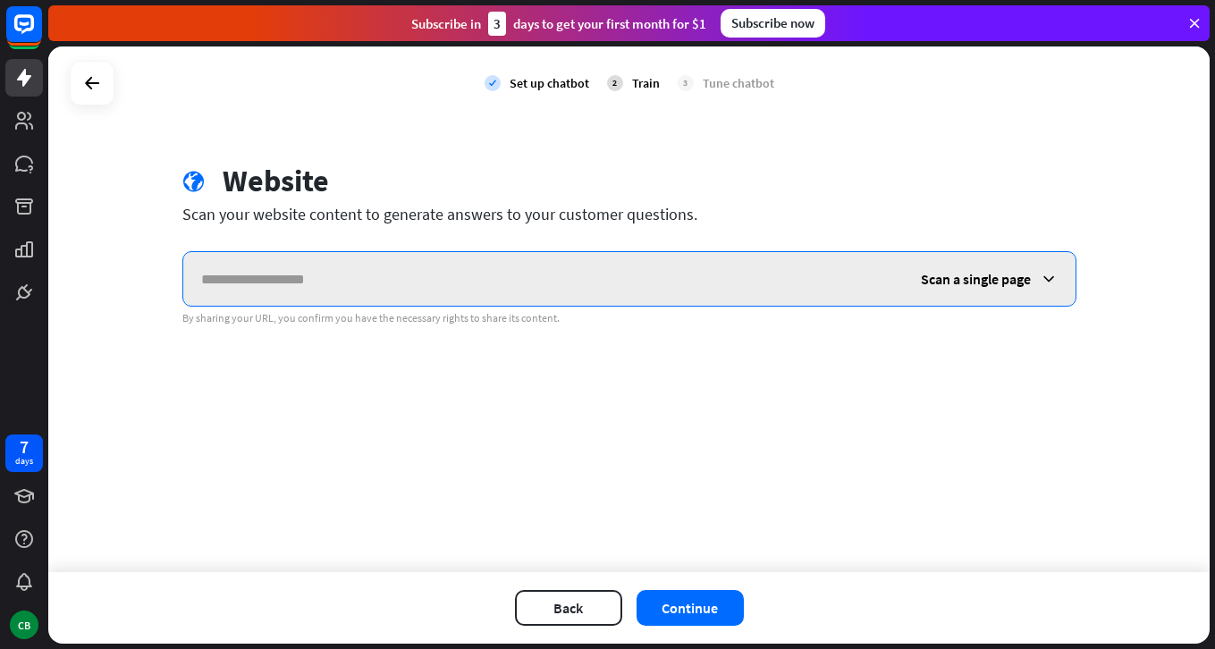
click at [537, 291] on input "text" at bounding box center [543, 279] width 720 height 54
paste input "**********"
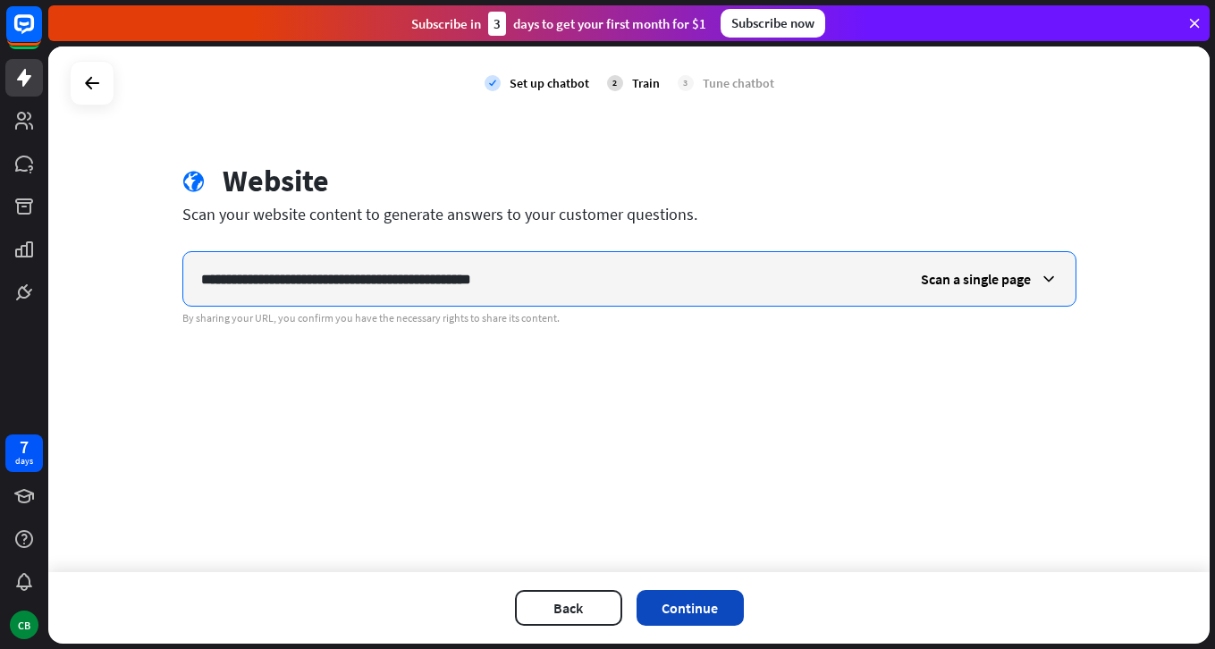
type input "**********"
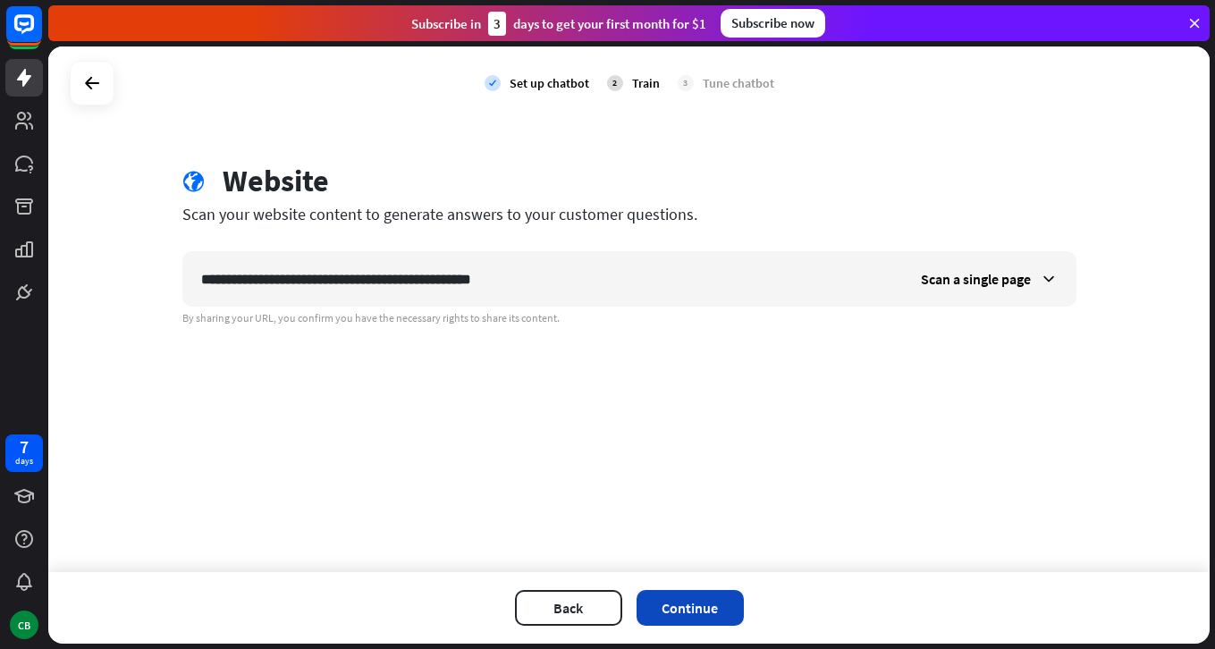
click at [677, 597] on button "Continue" at bounding box center [689, 608] width 107 height 36
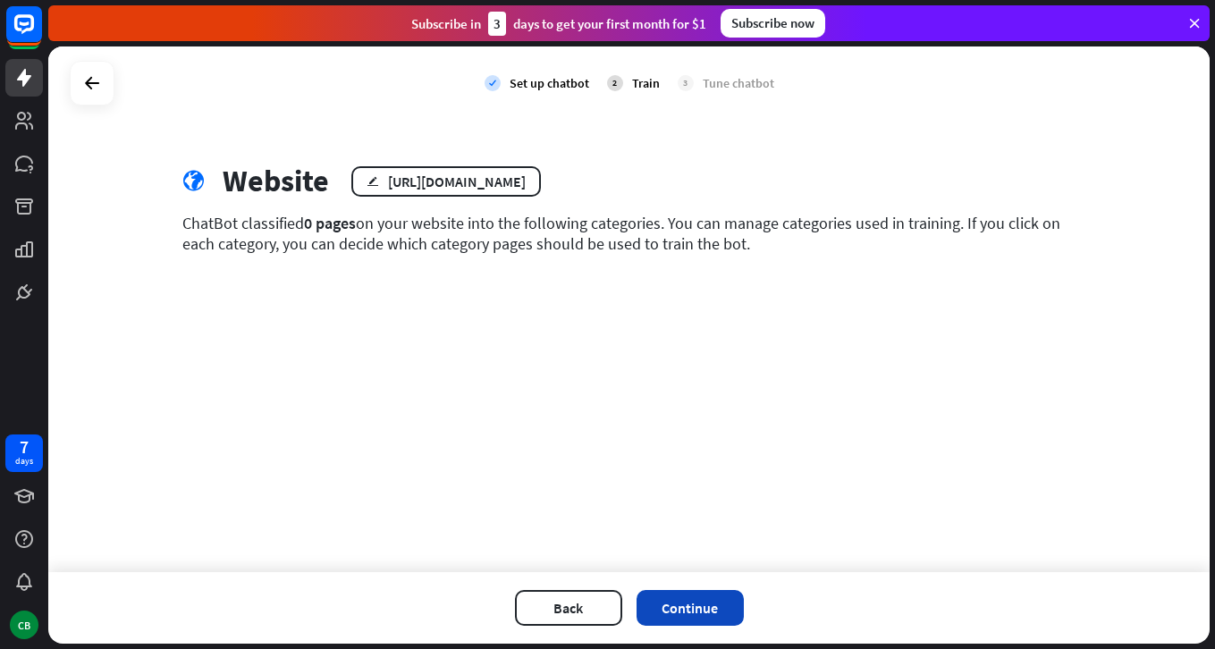
click at [695, 608] on button "Continue" at bounding box center [689, 608] width 107 height 36
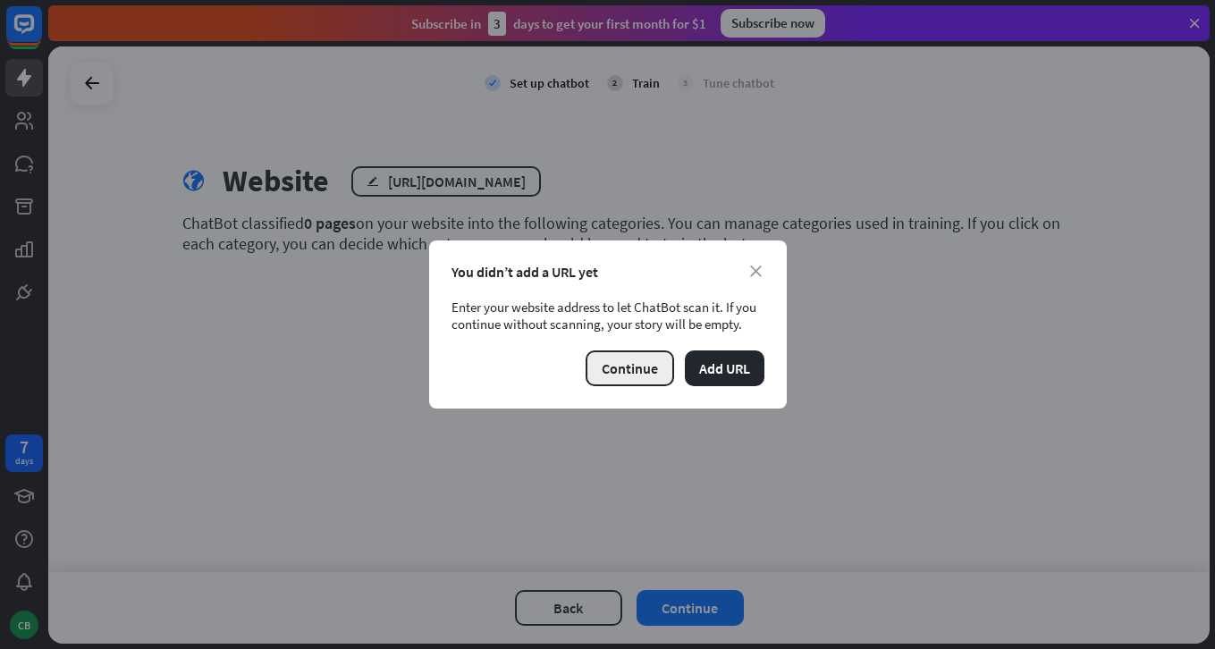
click at [613, 372] on button "Continue" at bounding box center [629, 368] width 88 height 36
